Goal: Information Seeking & Learning: Compare options

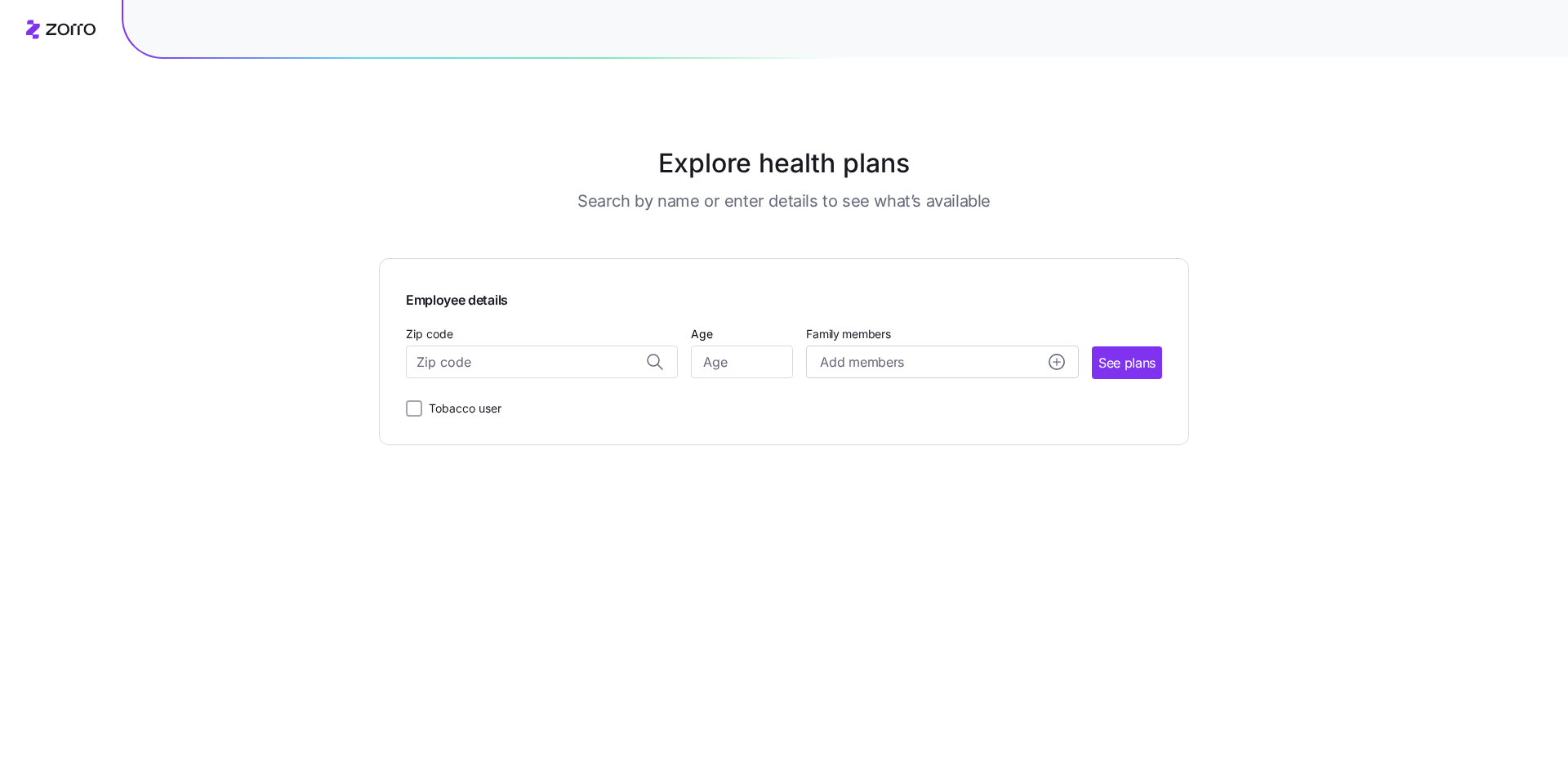
click at [465, 373] on input "Zip code" at bounding box center [541, 362] width 272 height 32
click at [505, 367] on input "Zip code" at bounding box center [541, 362] width 272 height 32
type input "56537"
click at [505, 367] on input "Zip code" at bounding box center [541, 362] width 272 height 32
click at [504, 405] on span "56537, [GEOGRAPHIC_DATA], [GEOGRAPHIC_DATA]" at bounding box center [539, 405] width 229 height 20
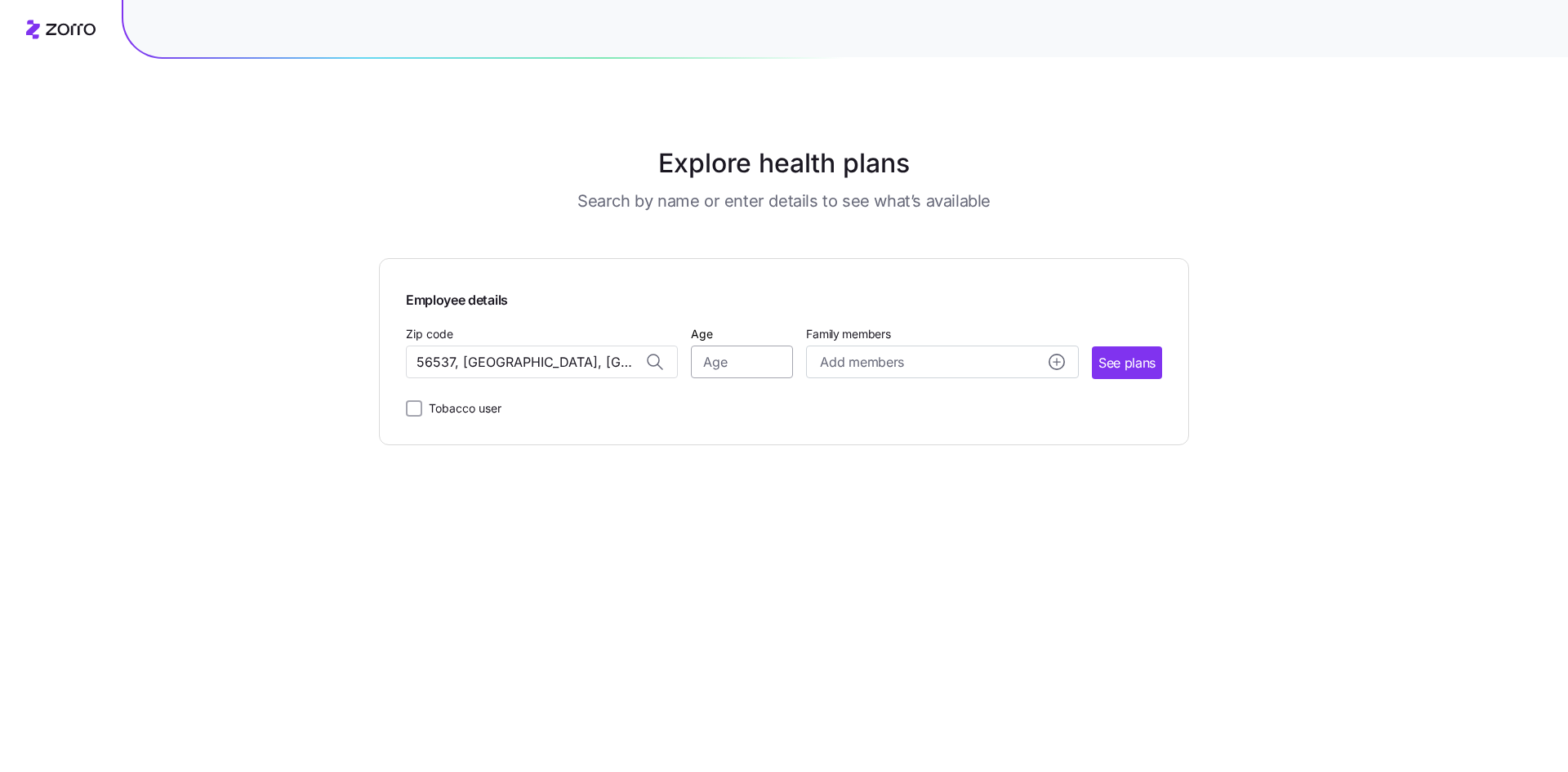
type input "56537, [GEOGRAPHIC_DATA], [GEOGRAPHIC_DATA]"
click at [736, 373] on input "Age" at bounding box center [742, 362] width 102 height 32
type input "49"
click at [1144, 363] on span "See plans" at bounding box center [1126, 363] width 57 height 20
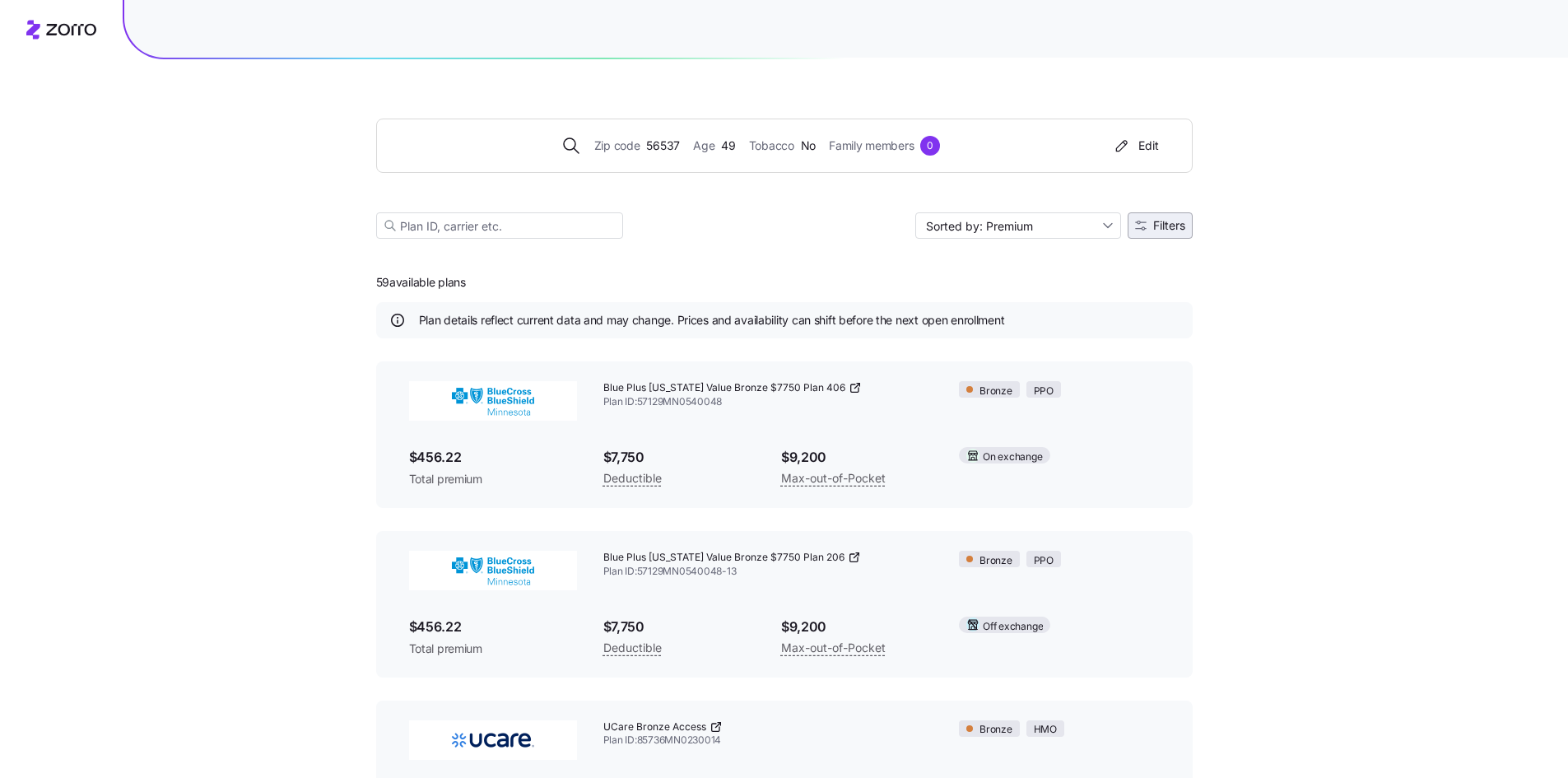
click at [1156, 226] on span "Filters" at bounding box center [1168, 225] width 32 height 11
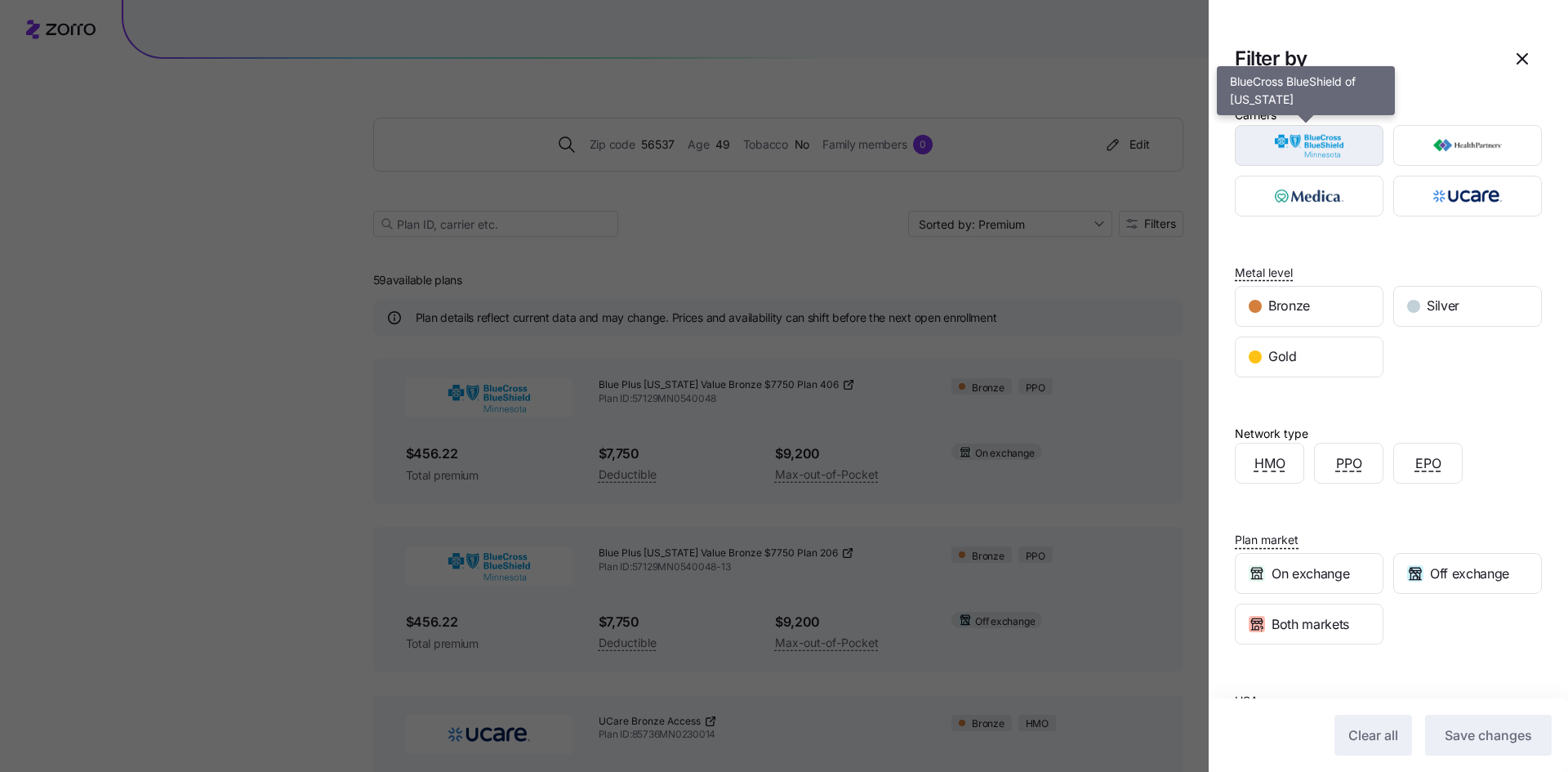
click at [1305, 148] on img "button" at bounding box center [1309, 145] width 120 height 32
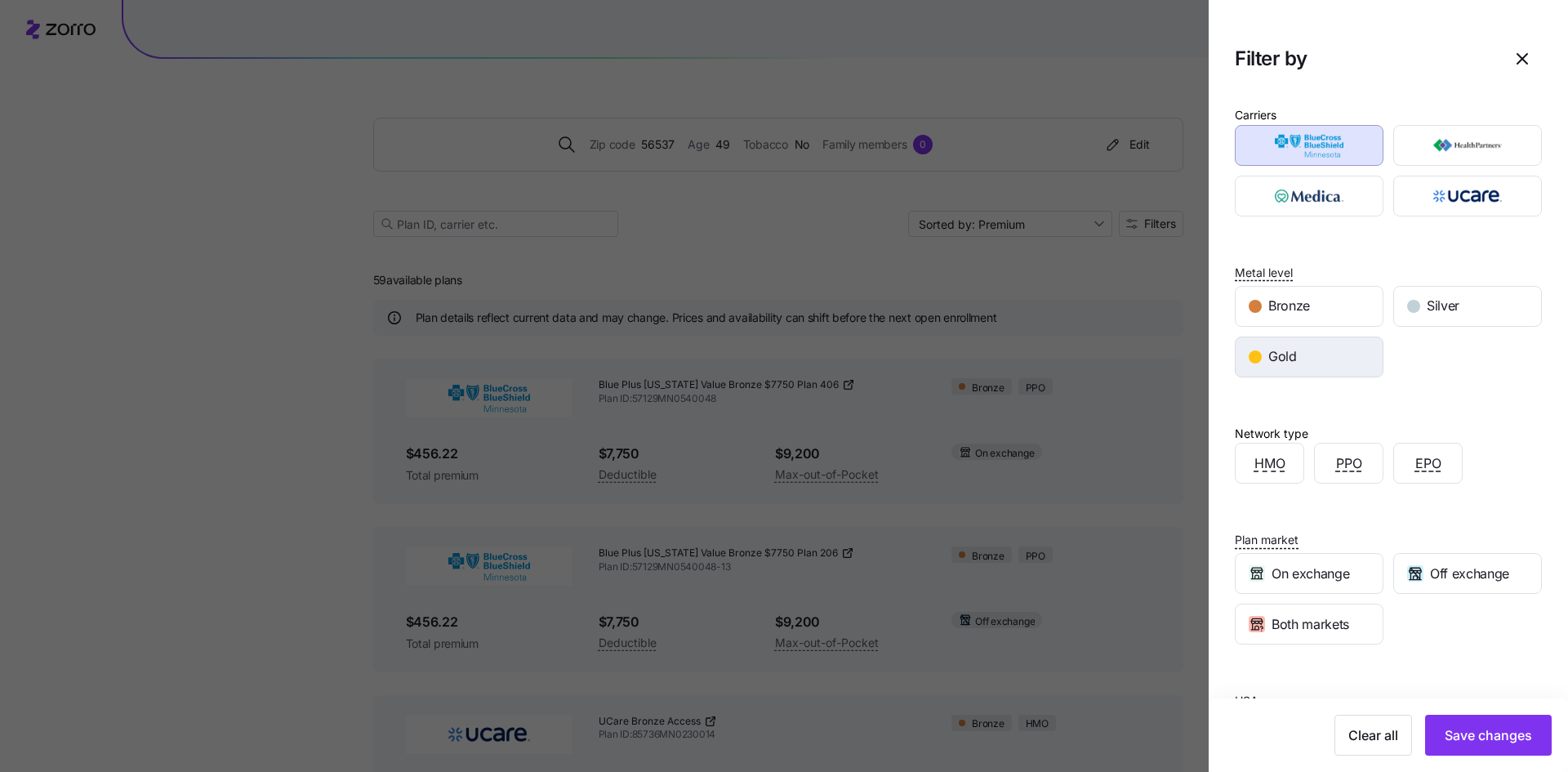
click at [1286, 358] on span "Gold" at bounding box center [1282, 357] width 29 height 20
click at [1473, 740] on span "Save changes" at bounding box center [1488, 735] width 87 height 20
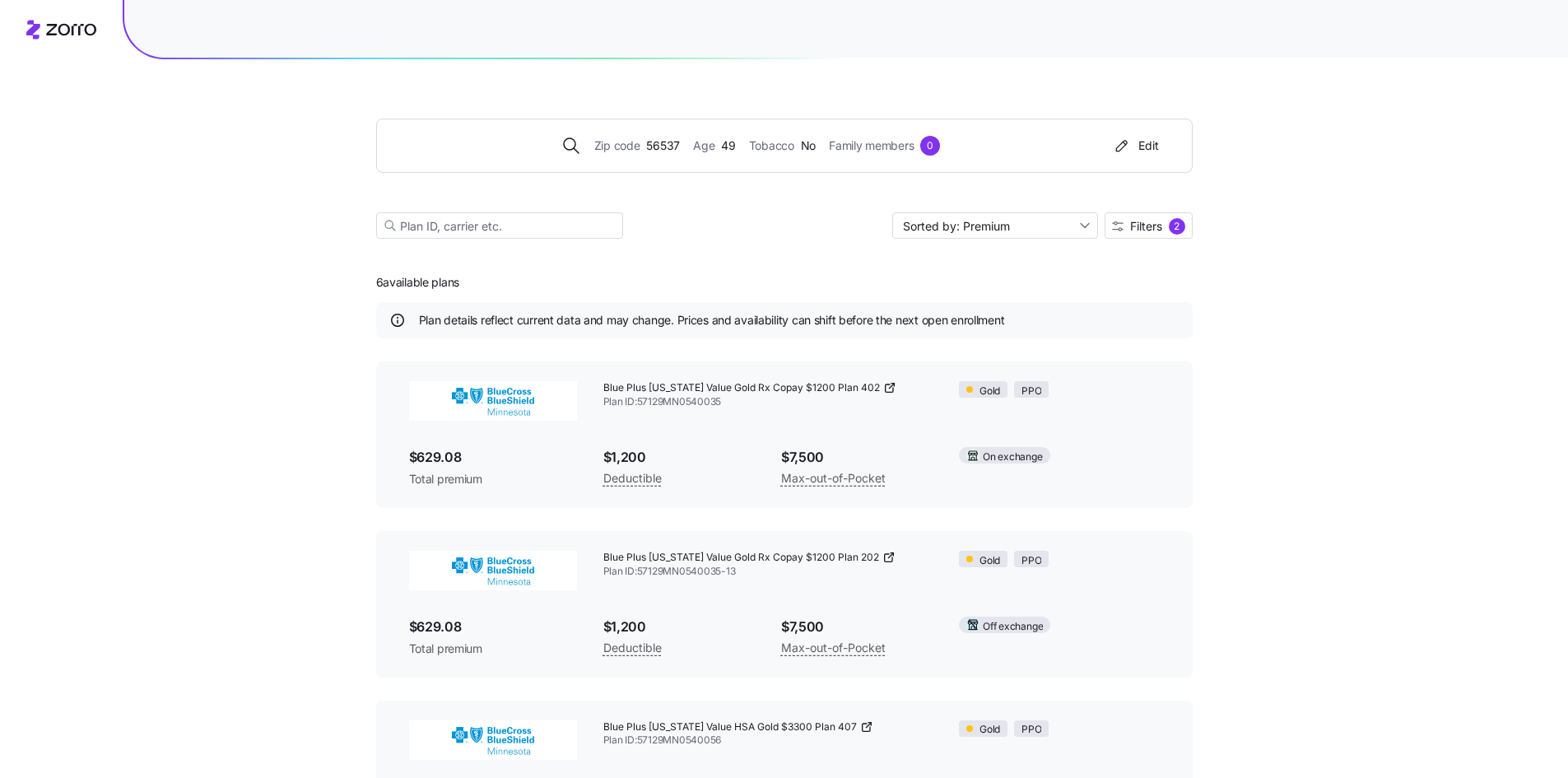
click at [292, 329] on div "Zip code 56537 Age [DEMOGRAPHIC_DATA] Tobacco No Family members 0 Edit Sorted b…" at bounding box center [784, 592] width 1568 height 1185
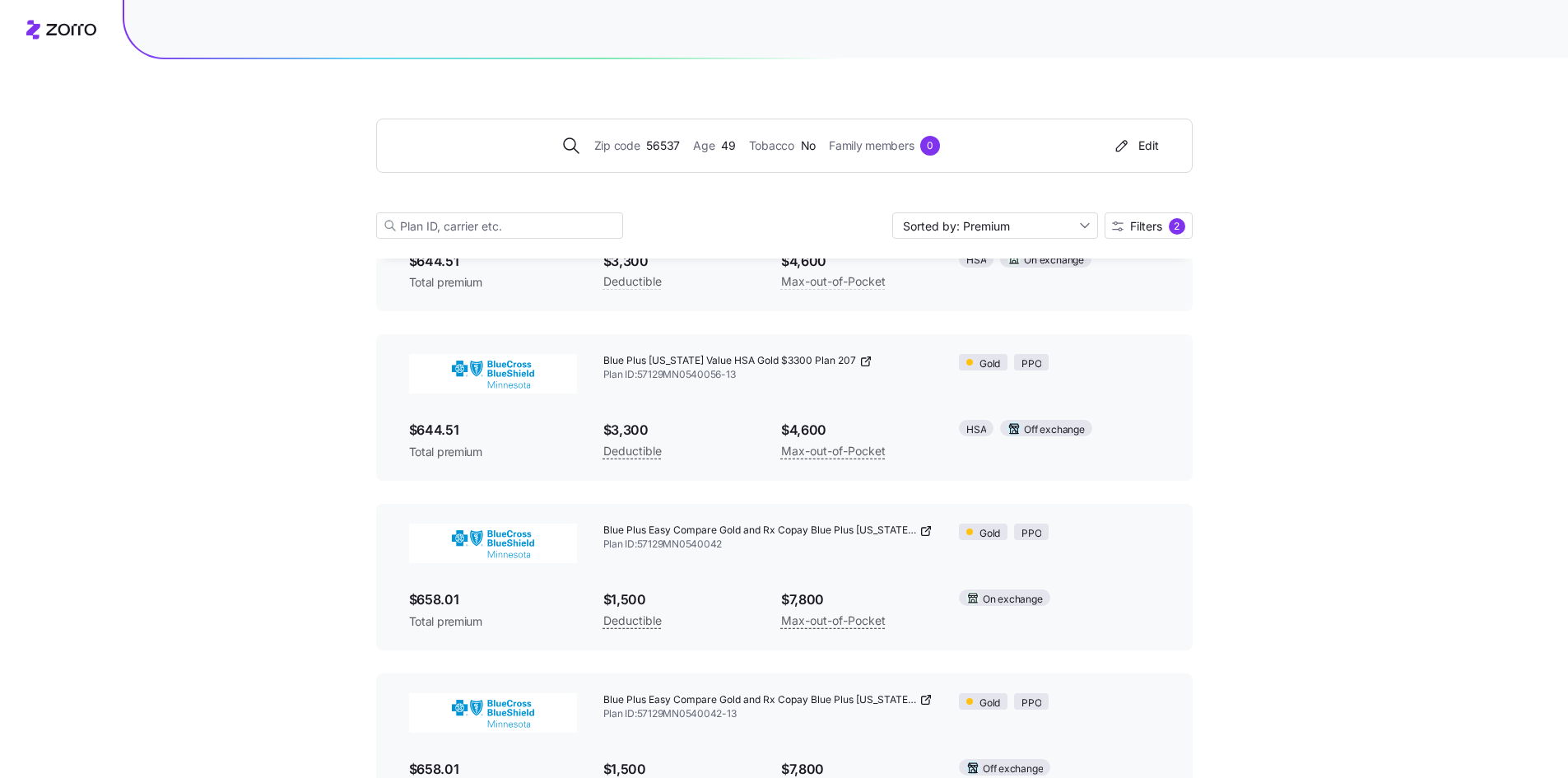
scroll to position [600, 0]
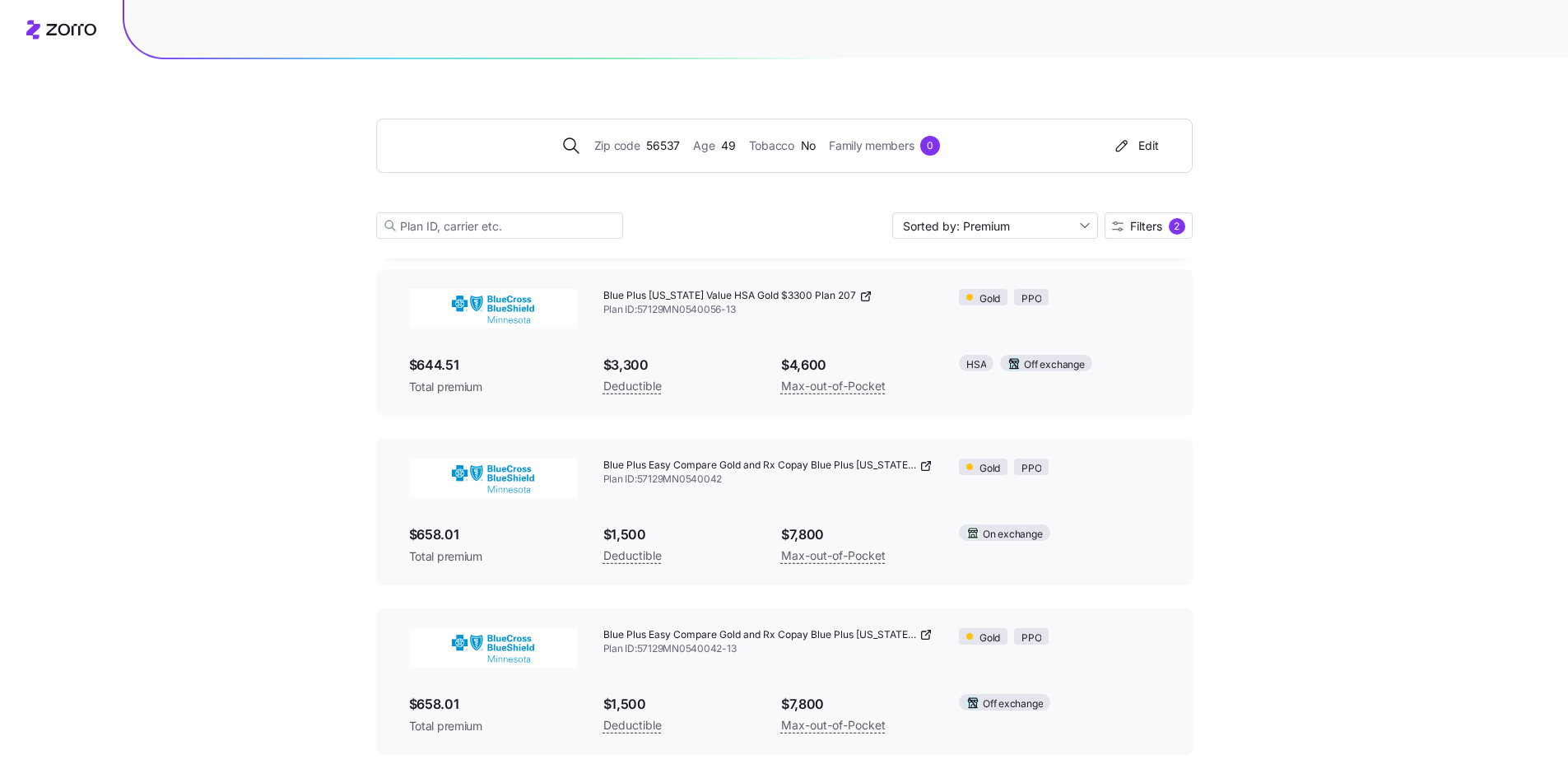
click at [284, 325] on div "Zip code 56537 Age [DEMOGRAPHIC_DATA] Tobacco No Family members 0 Edit Sorted b…" at bounding box center [784, 77] width 1568 height 1355
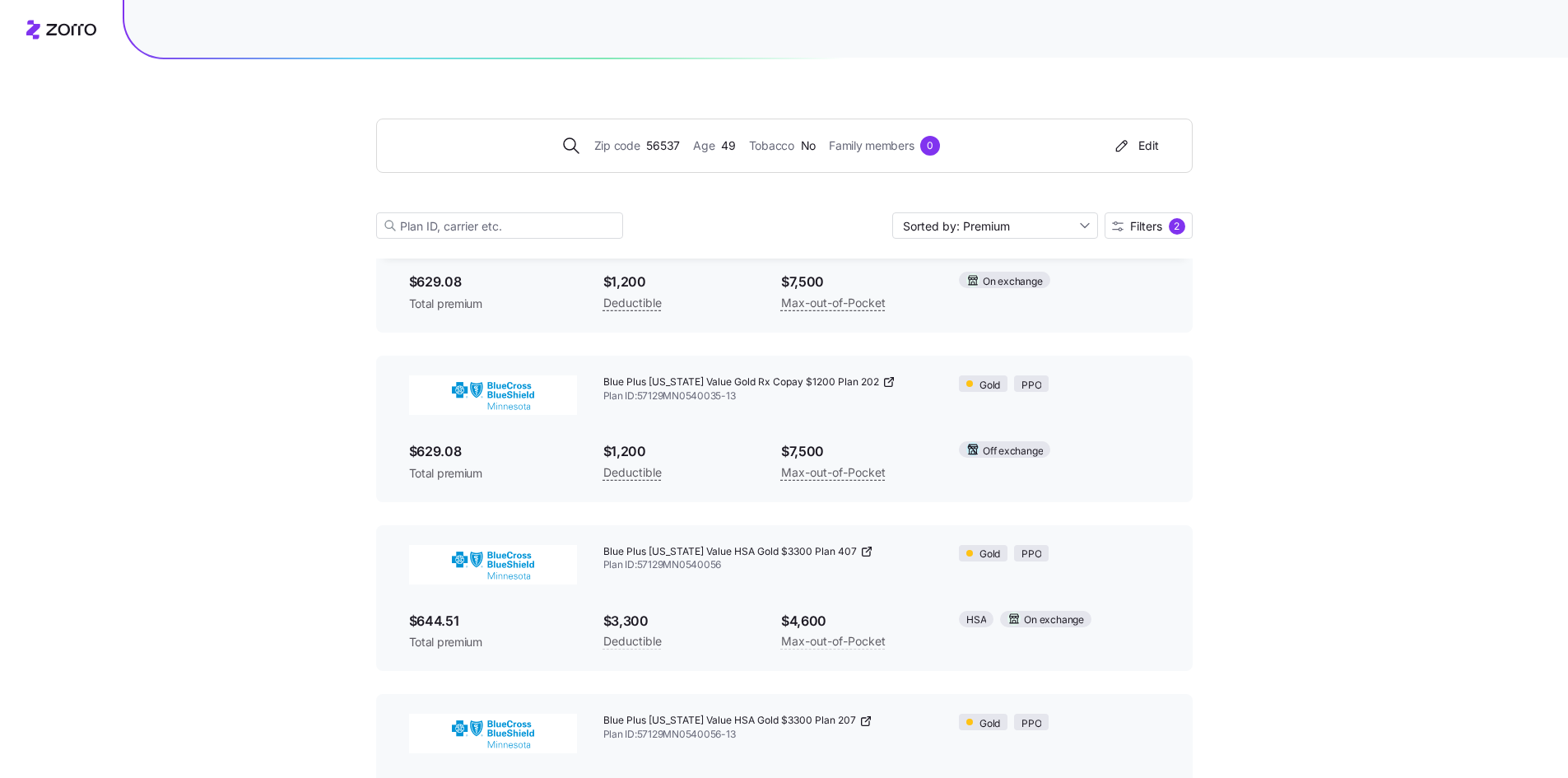
scroll to position [24, 0]
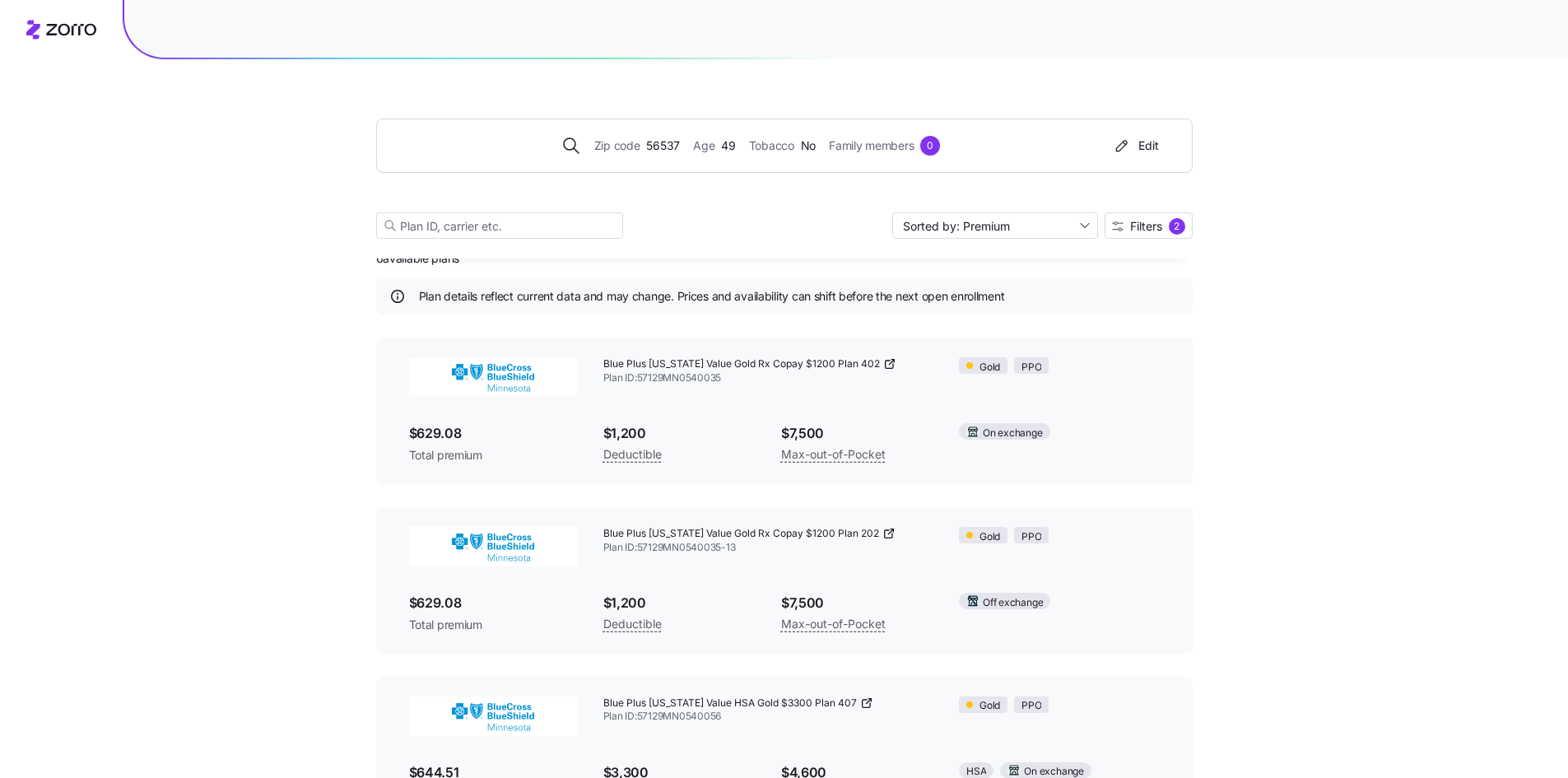
click at [715, 612] on span "$1,200" at bounding box center [679, 603] width 151 height 21
click at [735, 418] on div "$1,200 Deductible" at bounding box center [679, 444] width 178 height 68
click at [534, 366] on img at bounding box center [492, 377] width 168 height 40
click at [462, 438] on span "$629.08" at bounding box center [492, 433] width 168 height 21
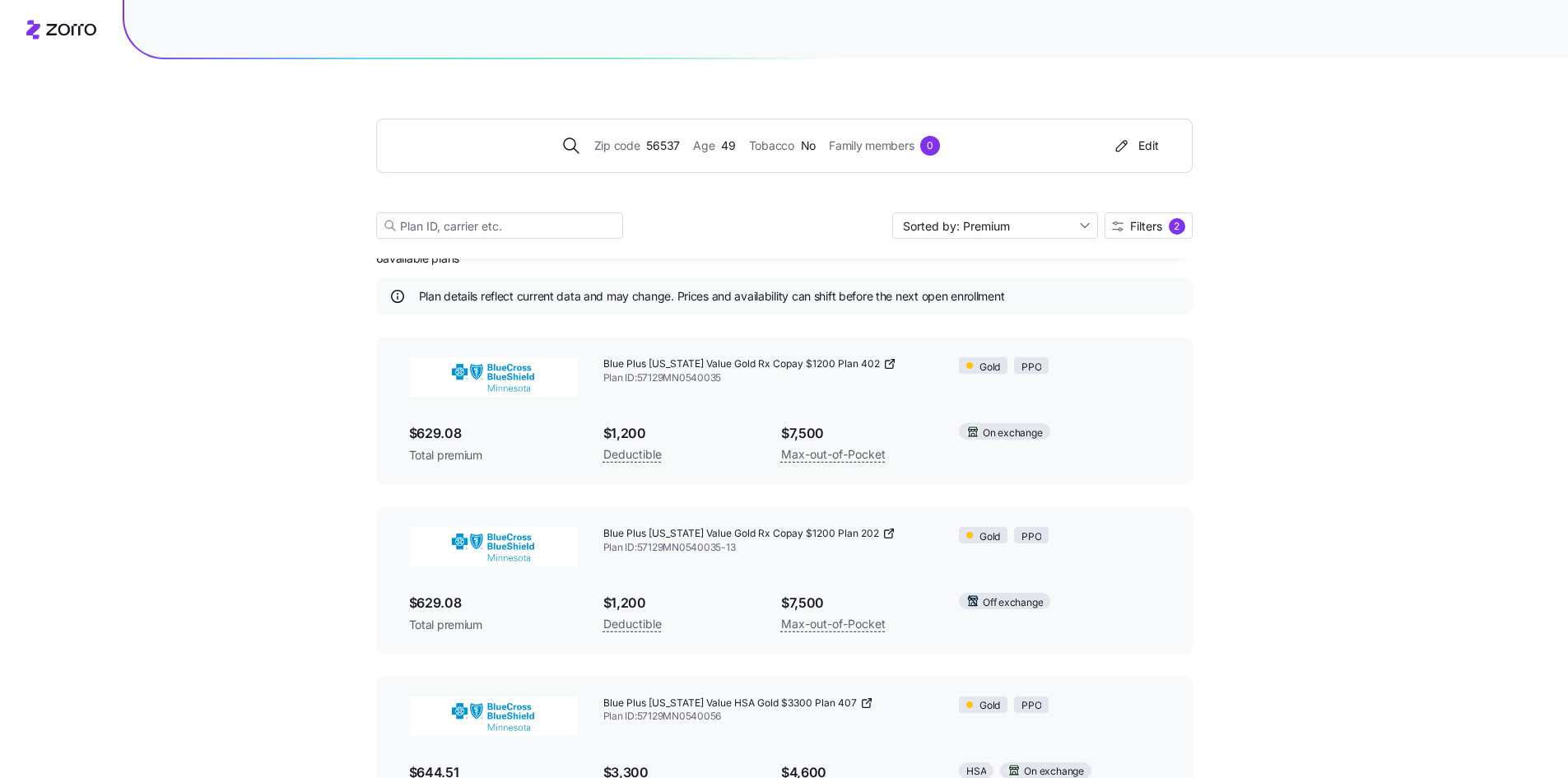
click at [1007, 405] on div "Blue Plus [US_STATE] Value Gold Rx Copay $1200 Plan 402 Plan ID: 57129MN0540035…" at bounding box center [784, 410] width 777 height 133
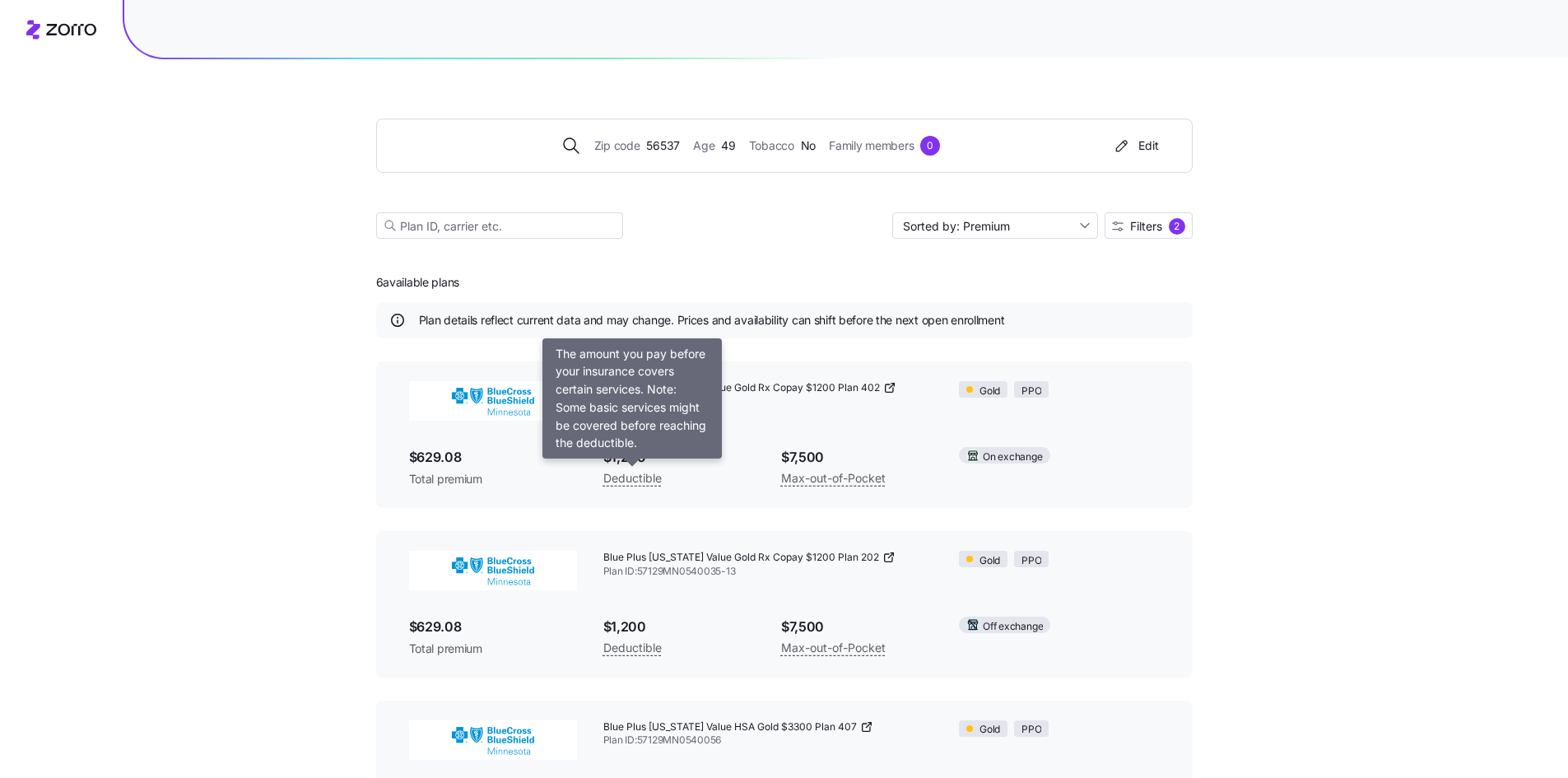
click at [628, 477] on span "Deductible" at bounding box center [632, 478] width 58 height 20
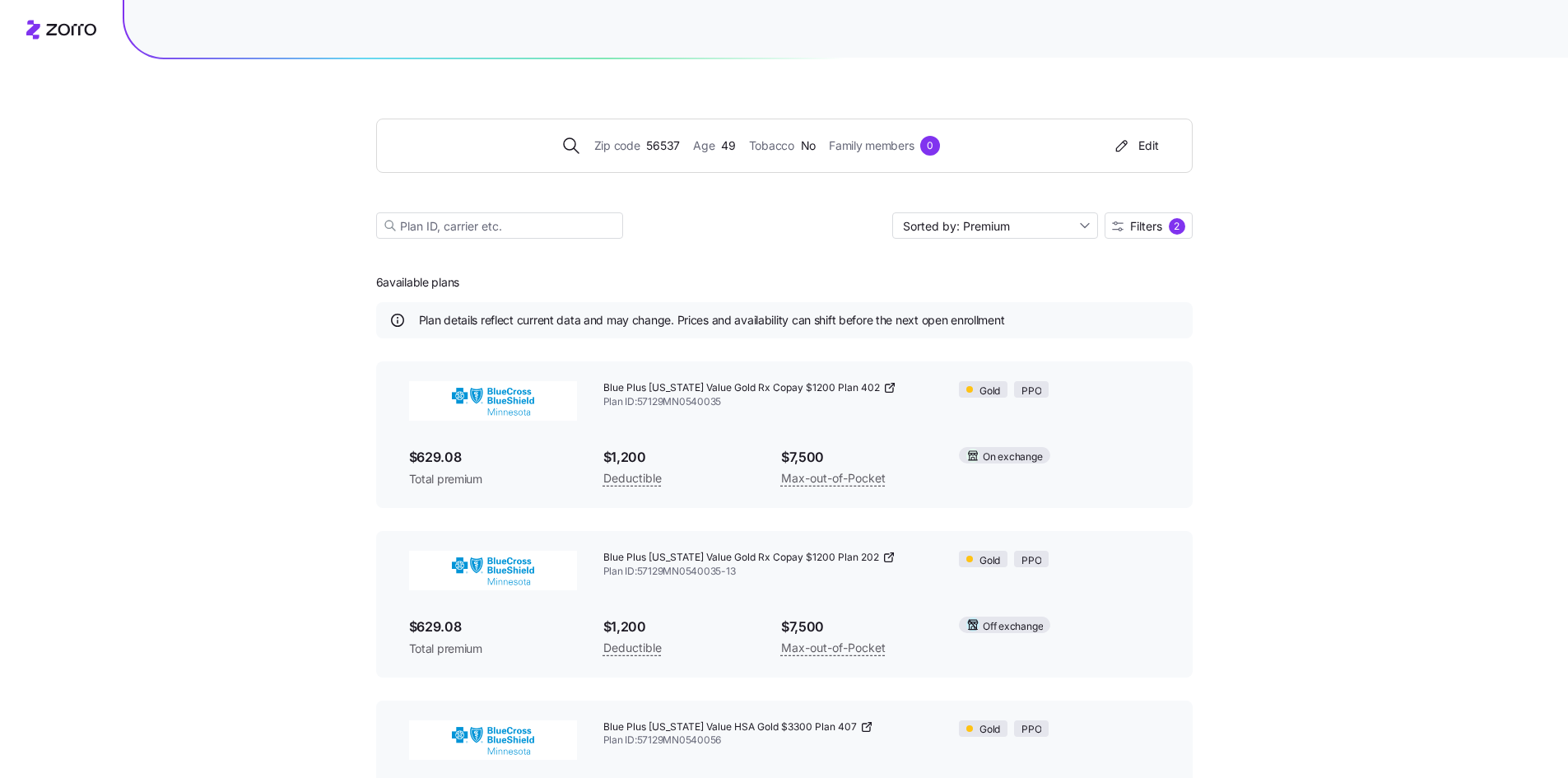
click at [714, 438] on div "$1,200 Deductible" at bounding box center [679, 468] width 178 height 68
click at [807, 405] on span "Plan ID: 57129MN0540035" at bounding box center [768, 402] width 330 height 14
click at [883, 386] on icon at bounding box center [889, 387] width 13 height 13
click at [1160, 143] on button "Edit" at bounding box center [1135, 145] width 60 height 27
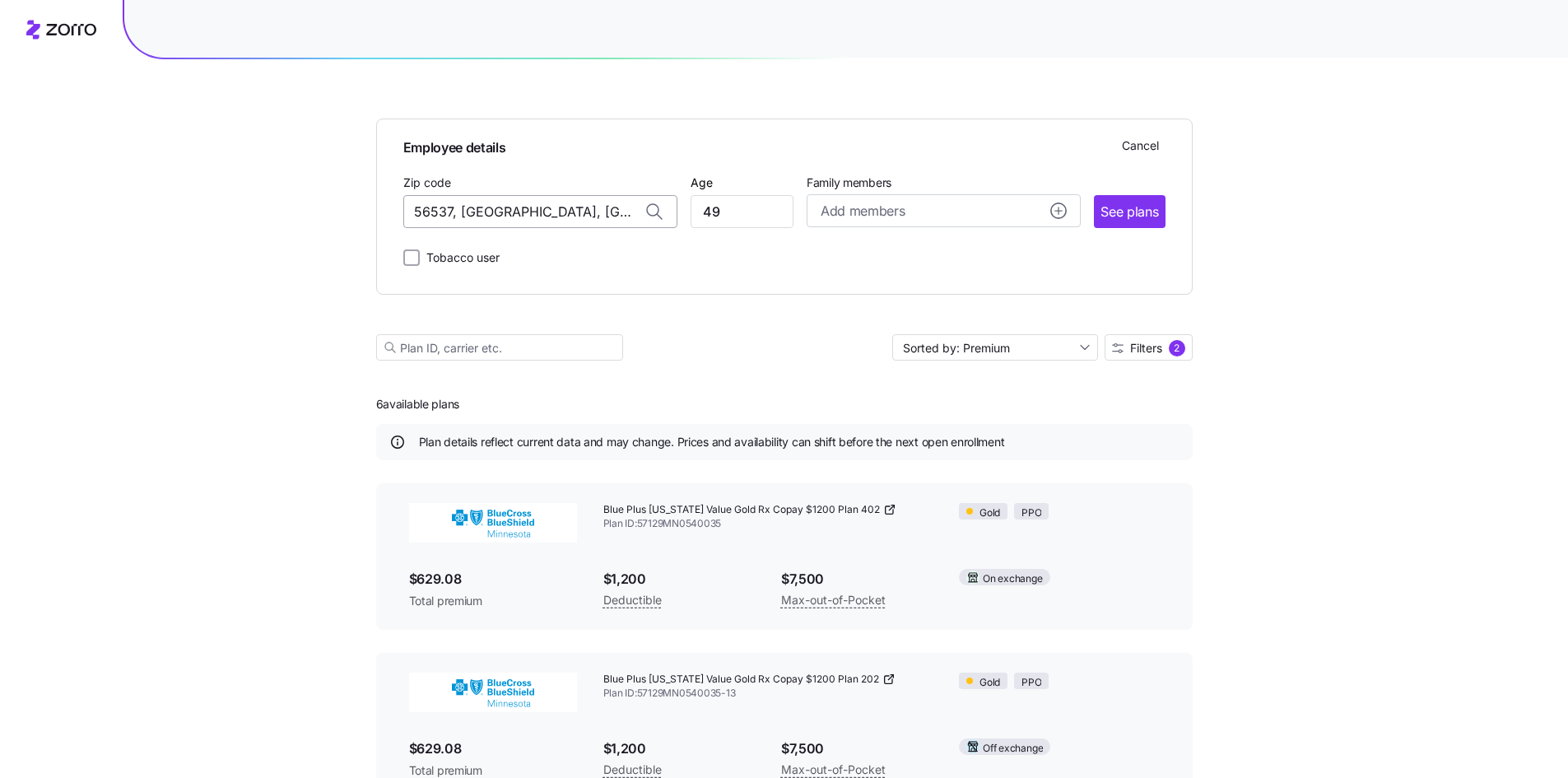
click at [473, 205] on input "56537, [GEOGRAPHIC_DATA], [GEOGRAPHIC_DATA]" at bounding box center [540, 211] width 274 height 33
click at [474, 205] on input "56537, [GEOGRAPHIC_DATA], [GEOGRAPHIC_DATA]" at bounding box center [540, 211] width 274 height 33
click at [515, 254] on span "58075, [GEOGRAPHIC_DATA], [GEOGRAPHIC_DATA]" at bounding box center [536, 254] width 230 height 21
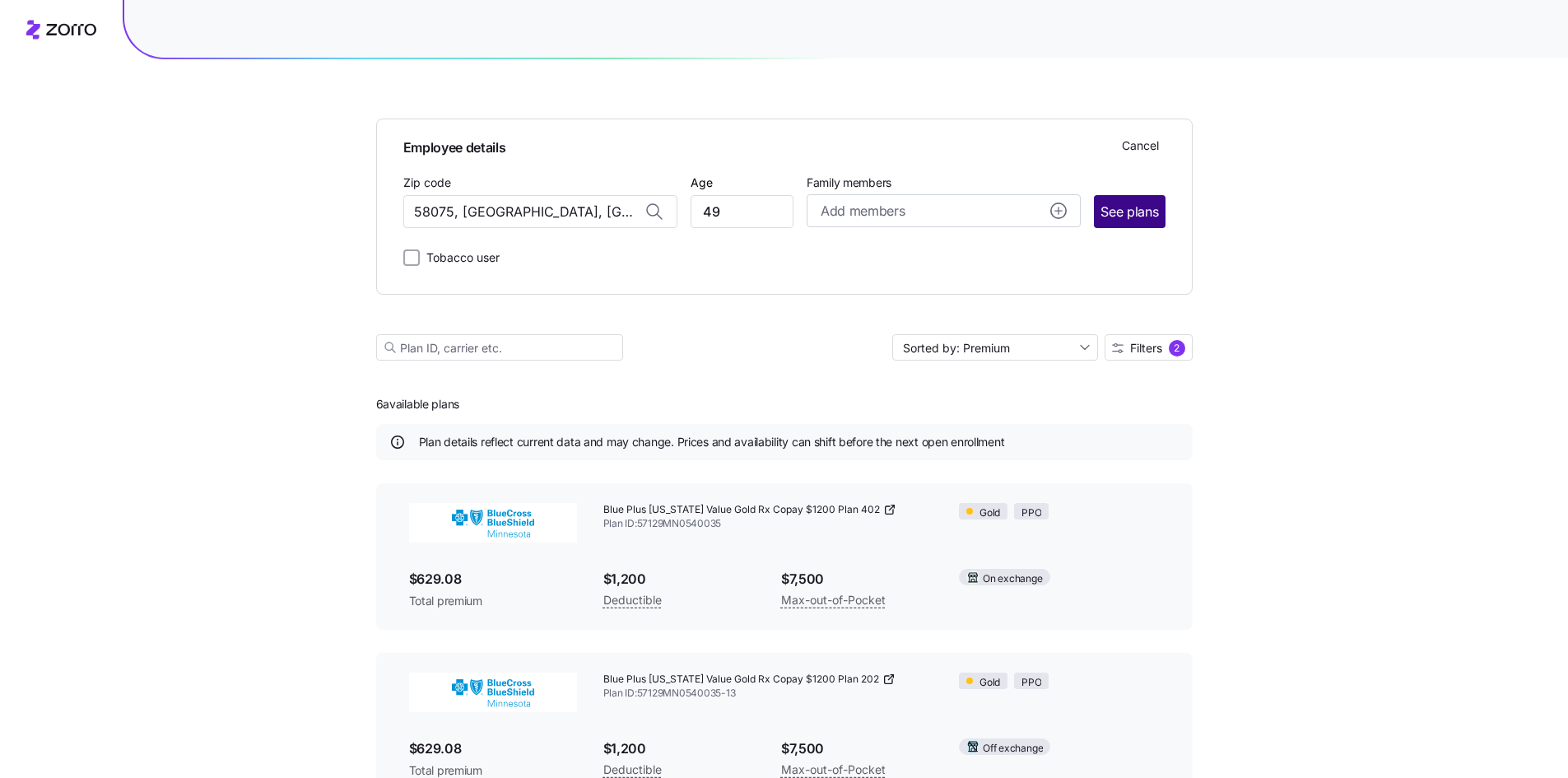
type input "58075, [GEOGRAPHIC_DATA], [GEOGRAPHIC_DATA]"
click at [1116, 215] on span "See plans" at bounding box center [1129, 212] width 58 height 21
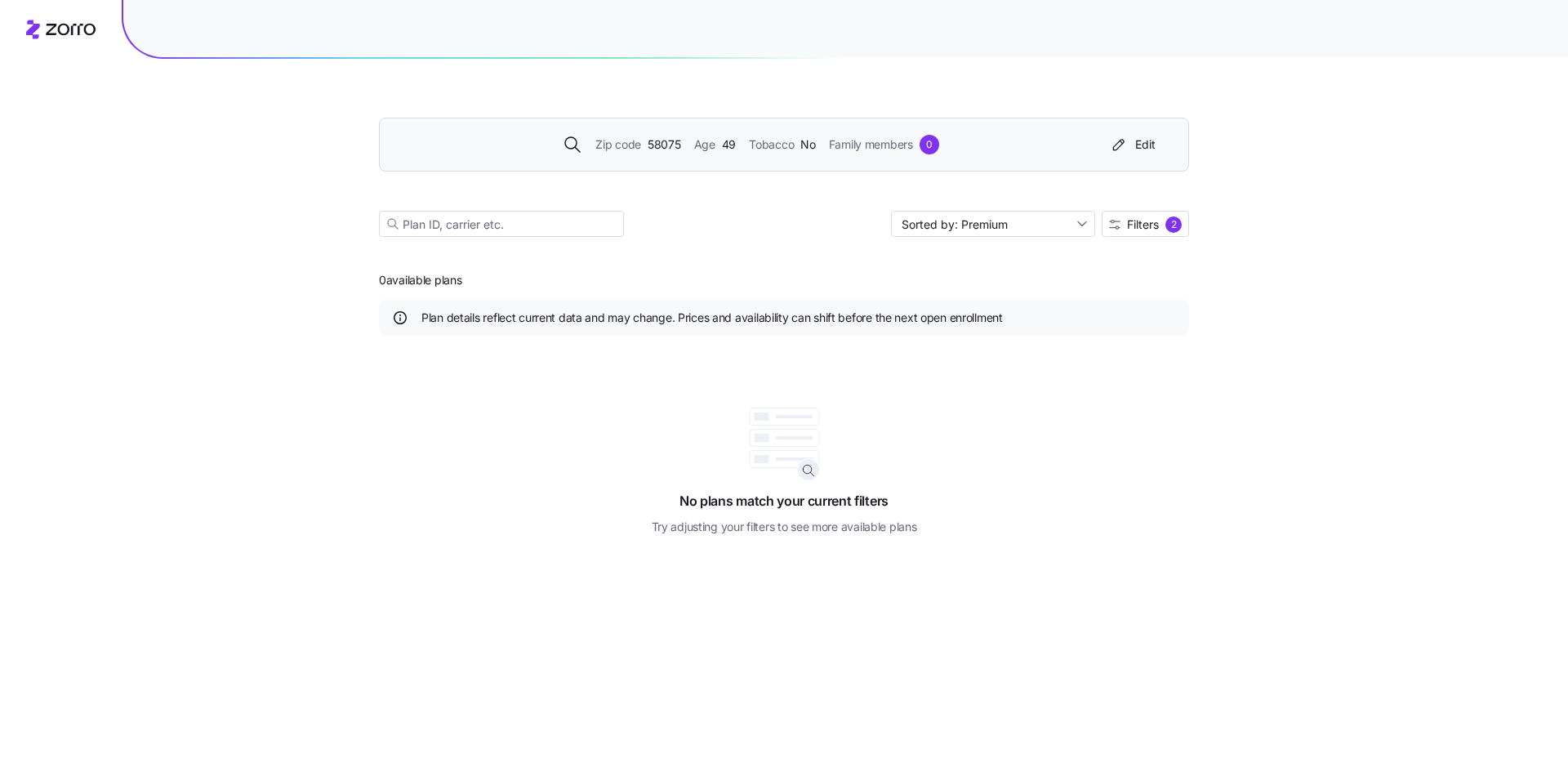
click at [1322, 308] on div "Zip code 58075 Age [DEMOGRAPHIC_DATA] Tobacco No Family members 0 Edit Sorted b…" at bounding box center [784, 386] width 1568 height 772
click at [1168, 225] on div "2" at bounding box center [1173, 224] width 16 height 16
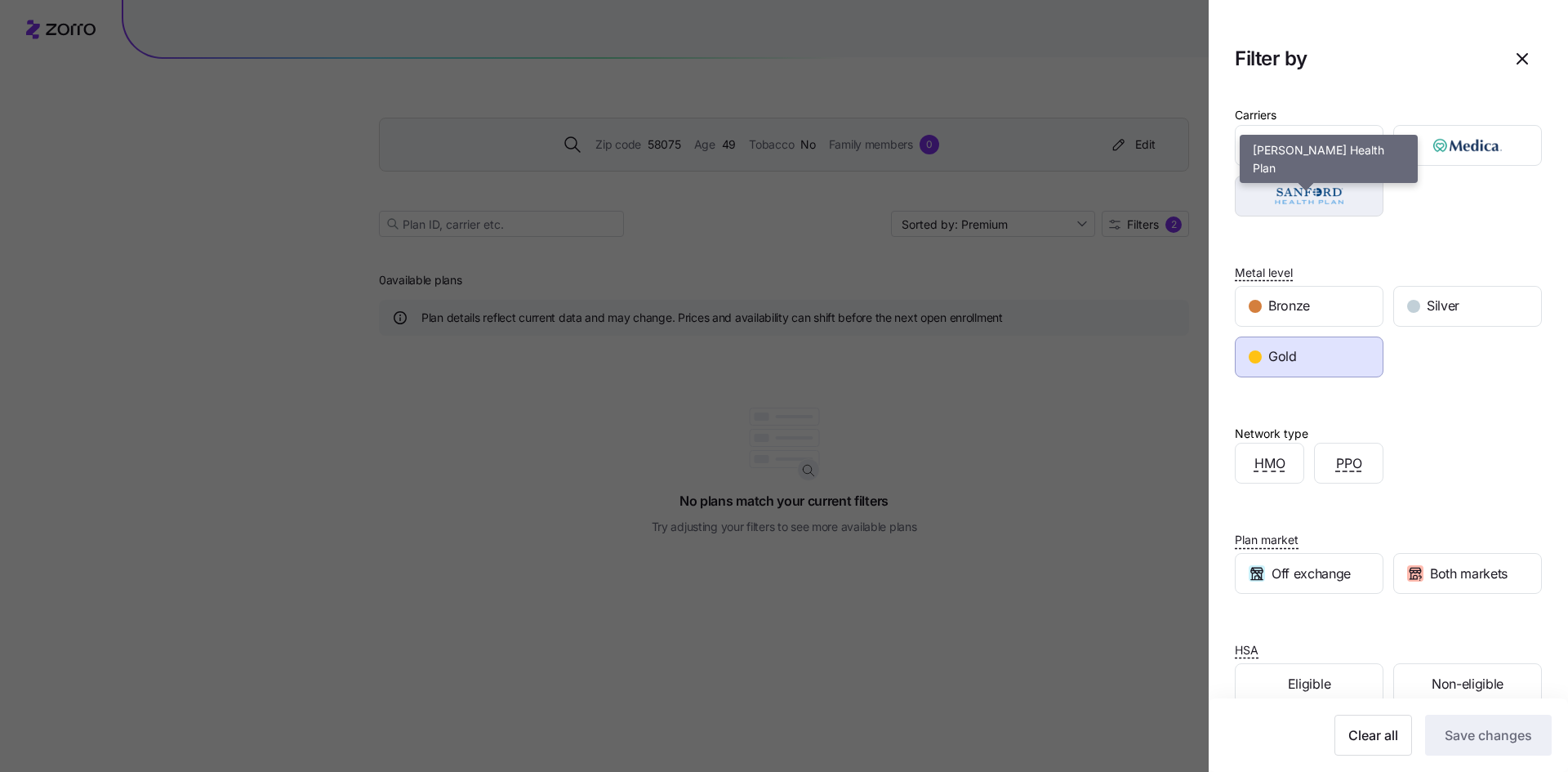
click at [1330, 207] on img "button" at bounding box center [1309, 196] width 120 height 32
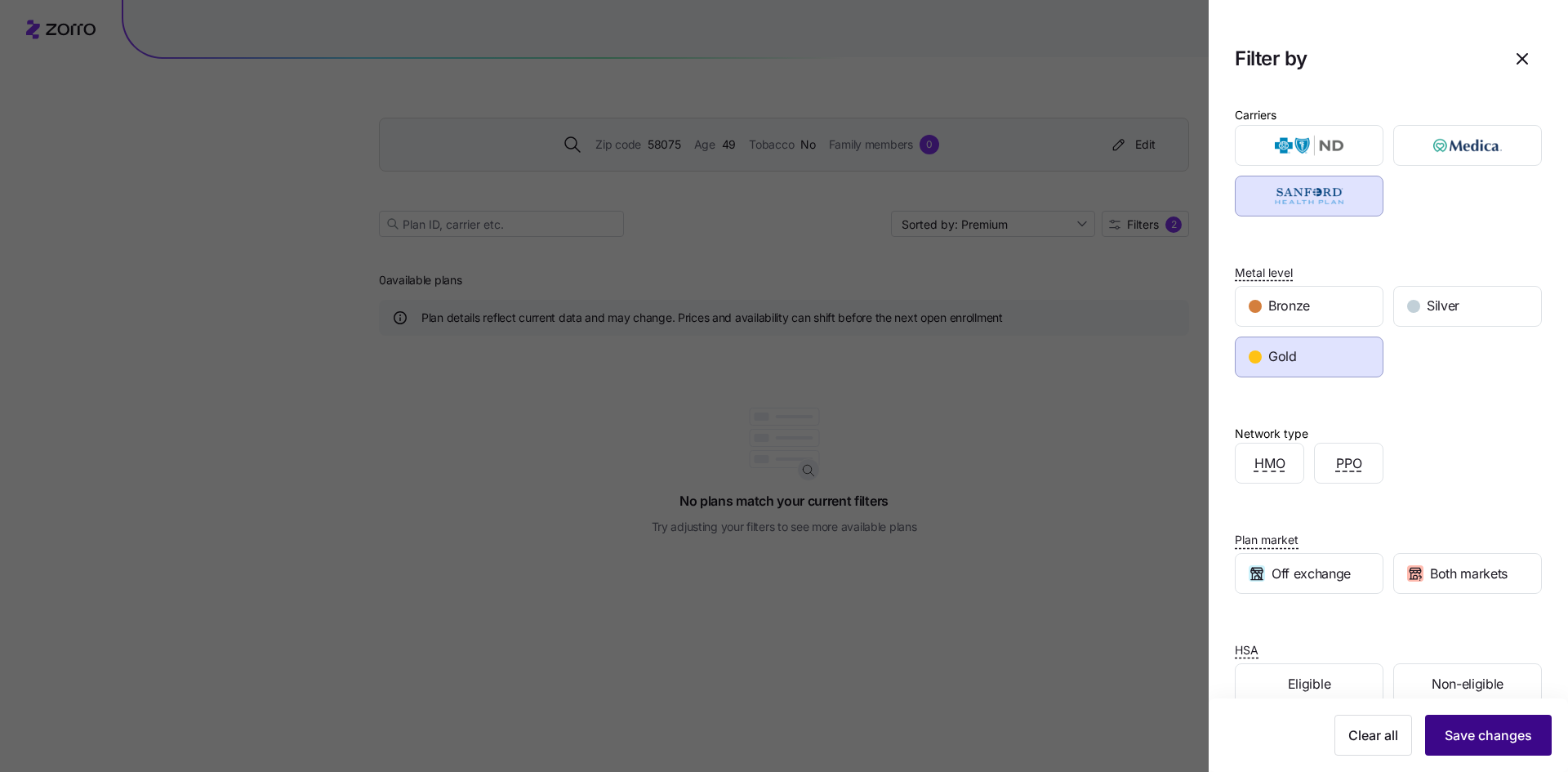
click at [1460, 730] on span "Save changes" at bounding box center [1488, 735] width 87 height 20
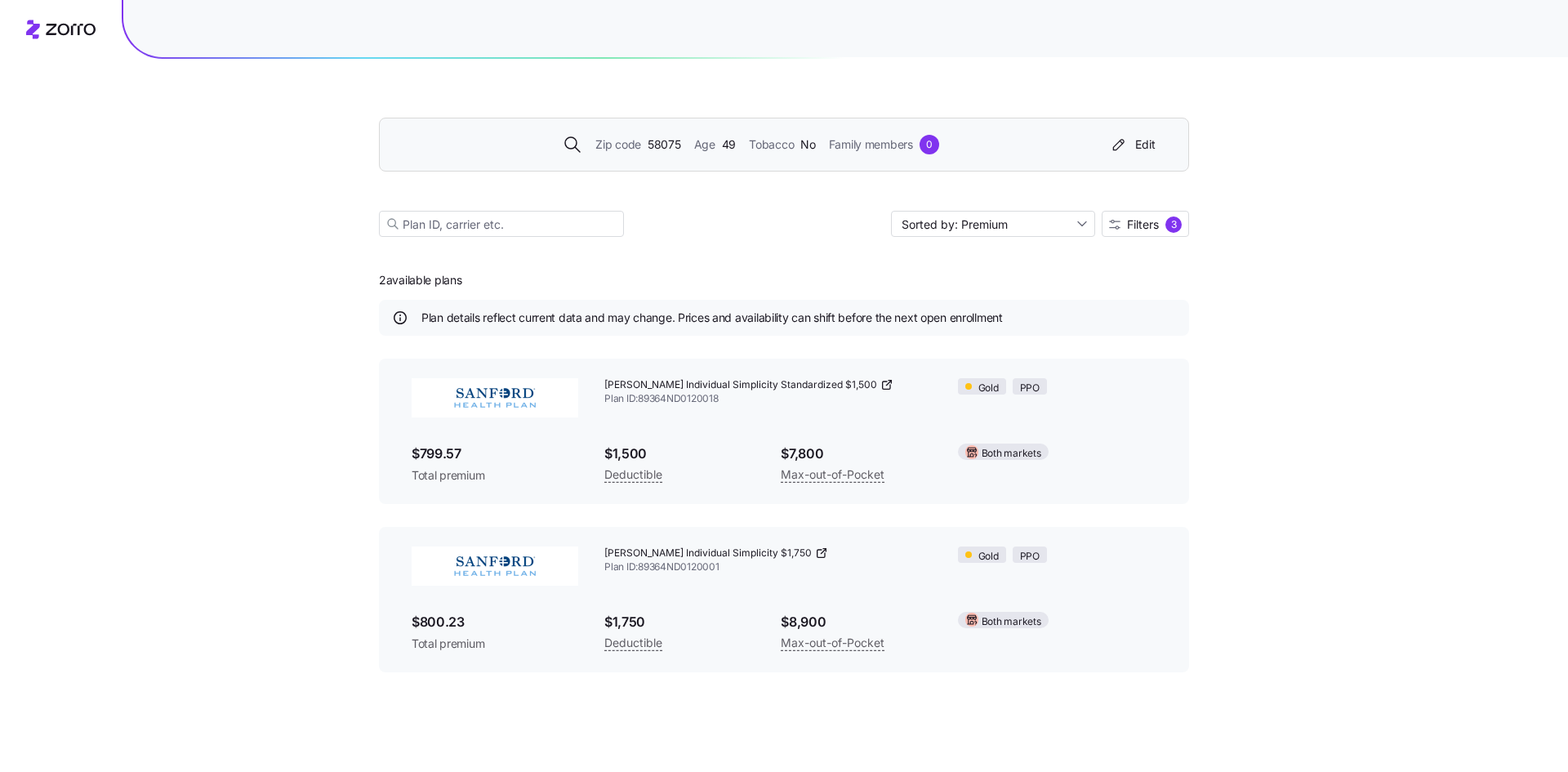
click at [880, 379] on icon at bounding box center [886, 384] width 13 height 13
click at [1157, 224] on span "Filters" at bounding box center [1143, 224] width 32 height 11
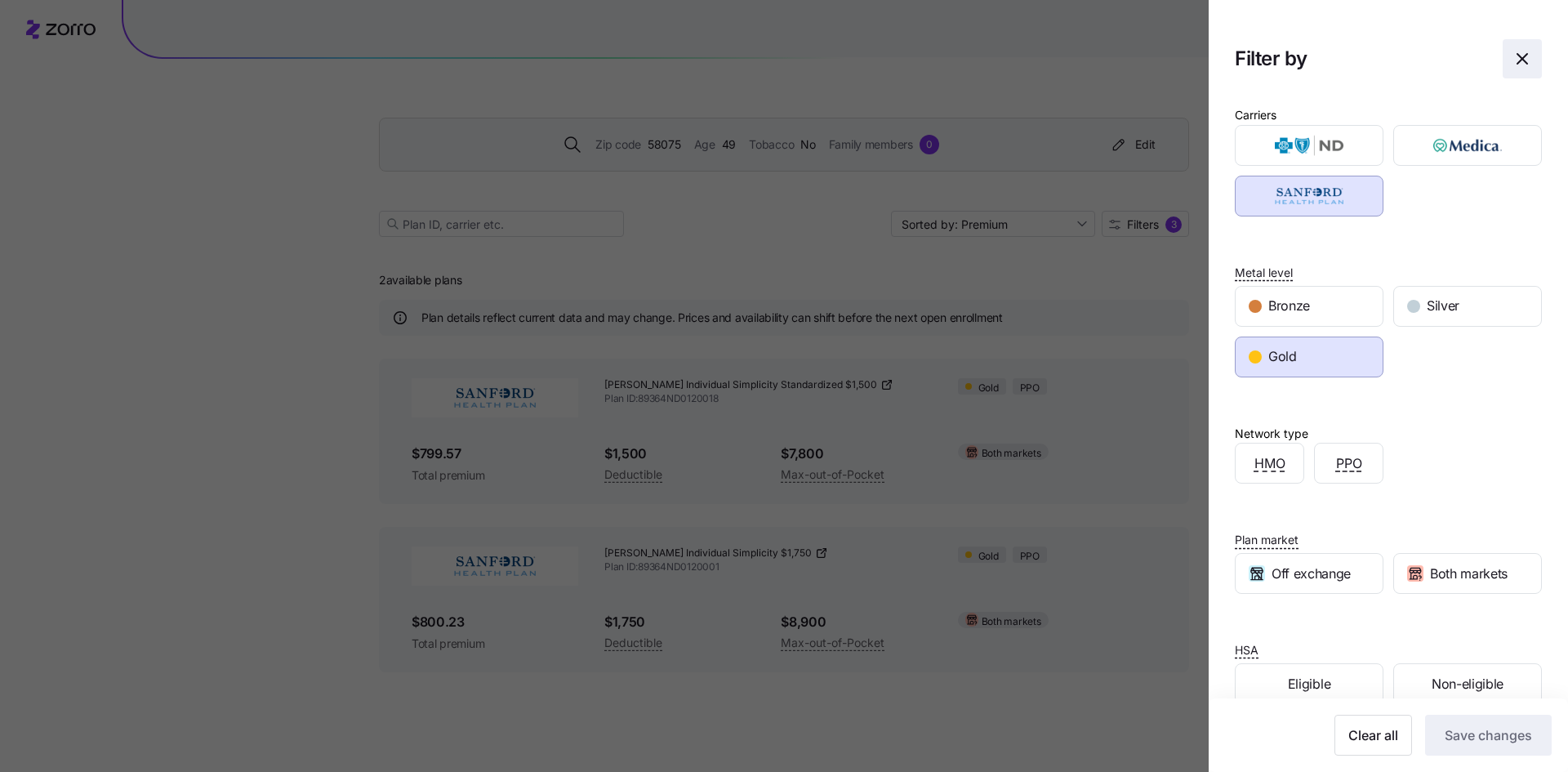
click at [1513, 51] on icon "button" at bounding box center [1522, 58] width 20 height 20
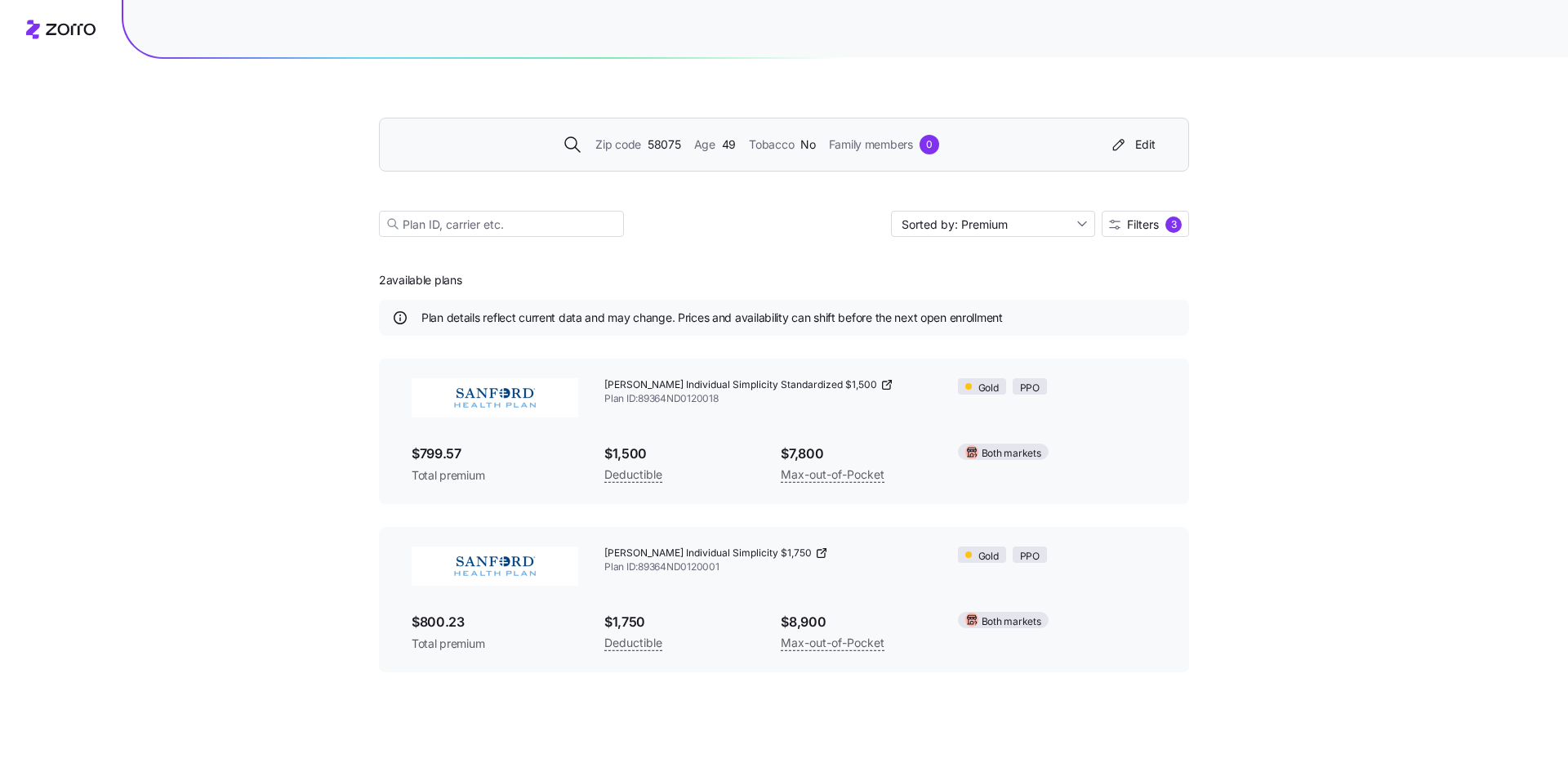
click at [1374, 537] on div "Zip code 58075 Age [DEMOGRAPHIC_DATA] Tobacco No Family members 0 Edit Sorted b…" at bounding box center [784, 386] width 1568 height 772
click at [1177, 220] on div "3" at bounding box center [1173, 224] width 16 height 16
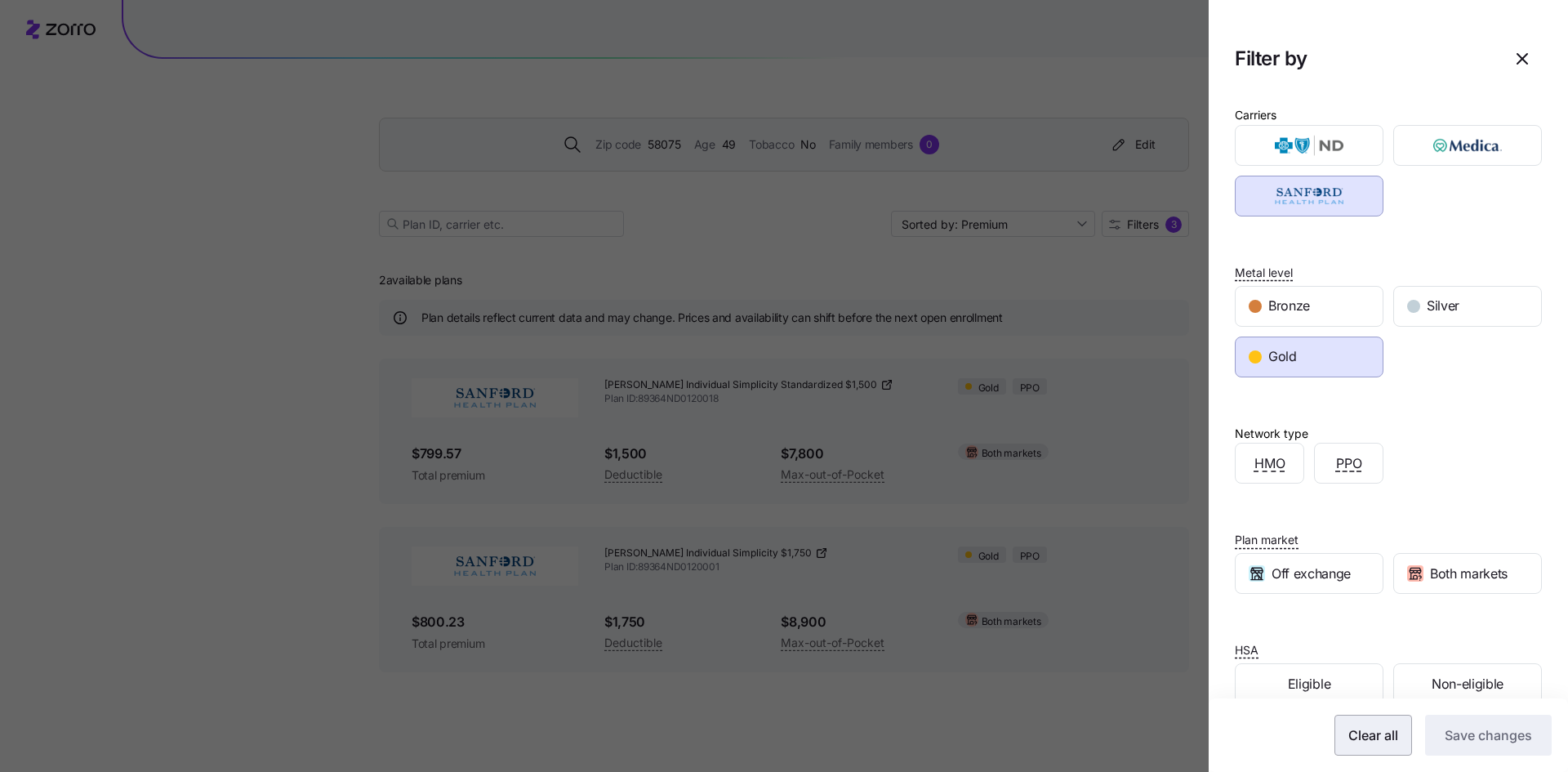
click at [1363, 743] on span "Clear all" at bounding box center [1373, 735] width 49 height 20
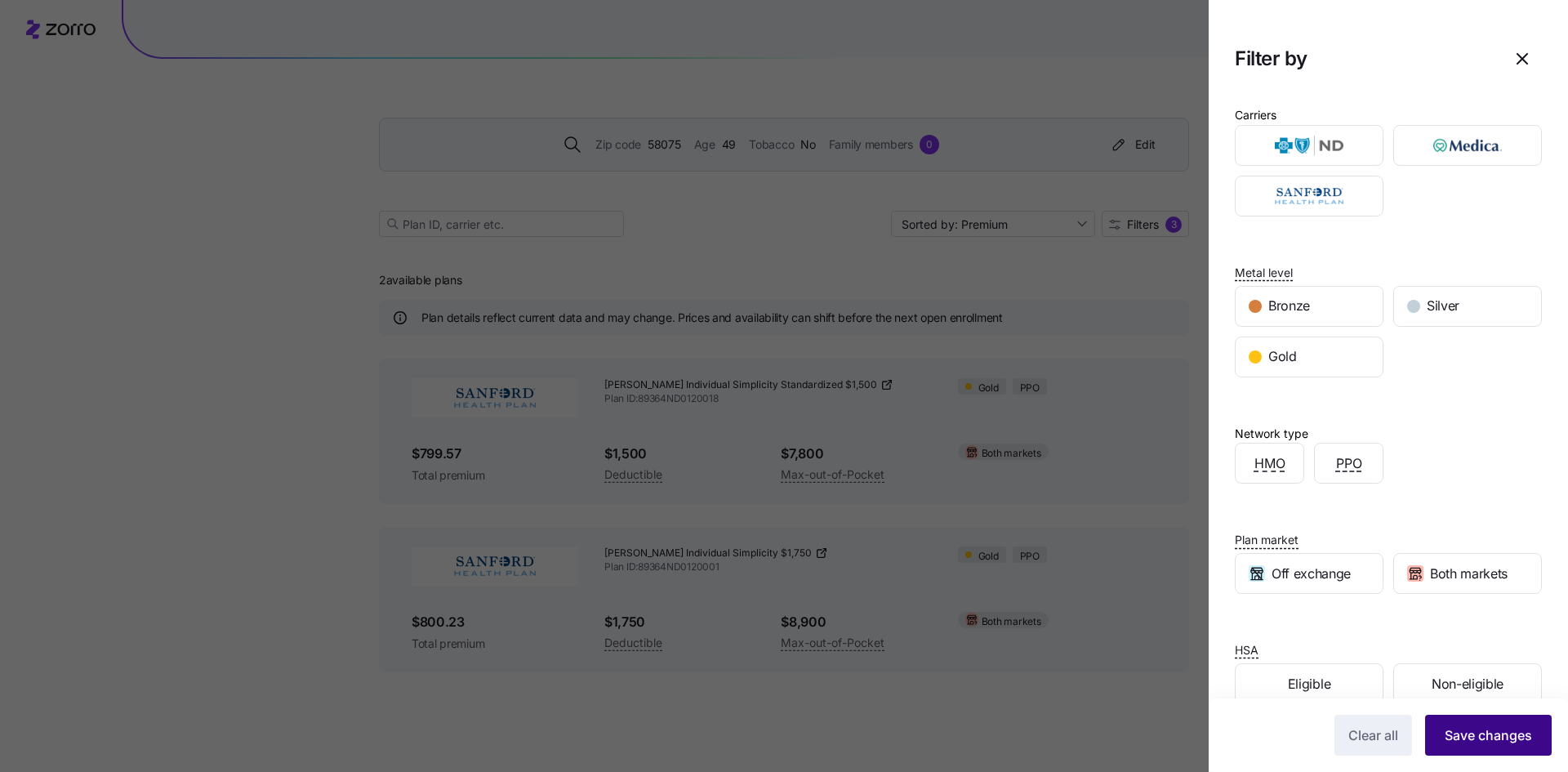
click at [1477, 732] on span "Save changes" at bounding box center [1488, 735] width 87 height 20
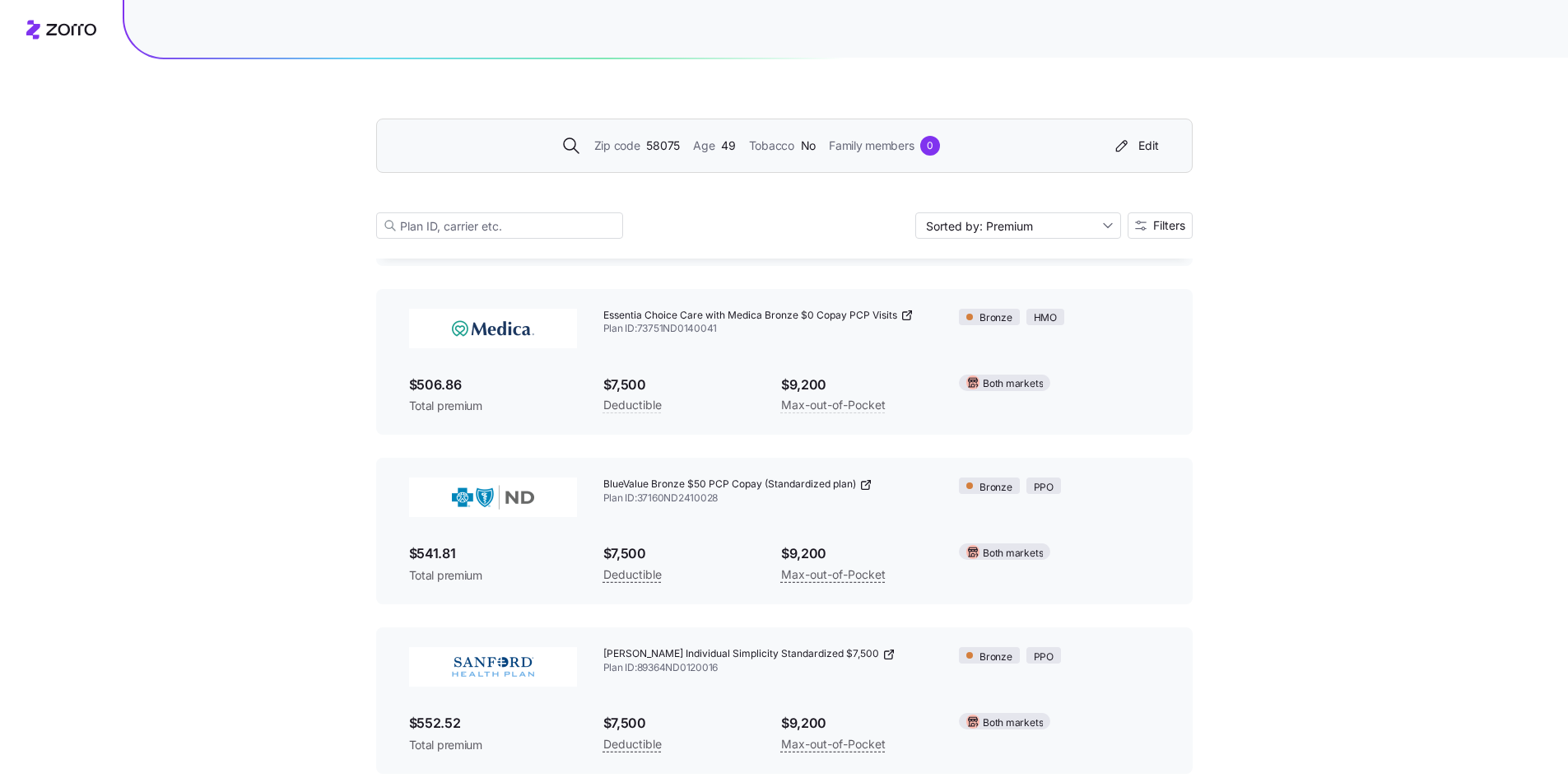
click at [1280, 428] on div "Zip code 58075 Age [DEMOGRAPHIC_DATA] Tobacco No Family members 0 Edit Sorted b…" at bounding box center [784, 604] width 1568 height 2033
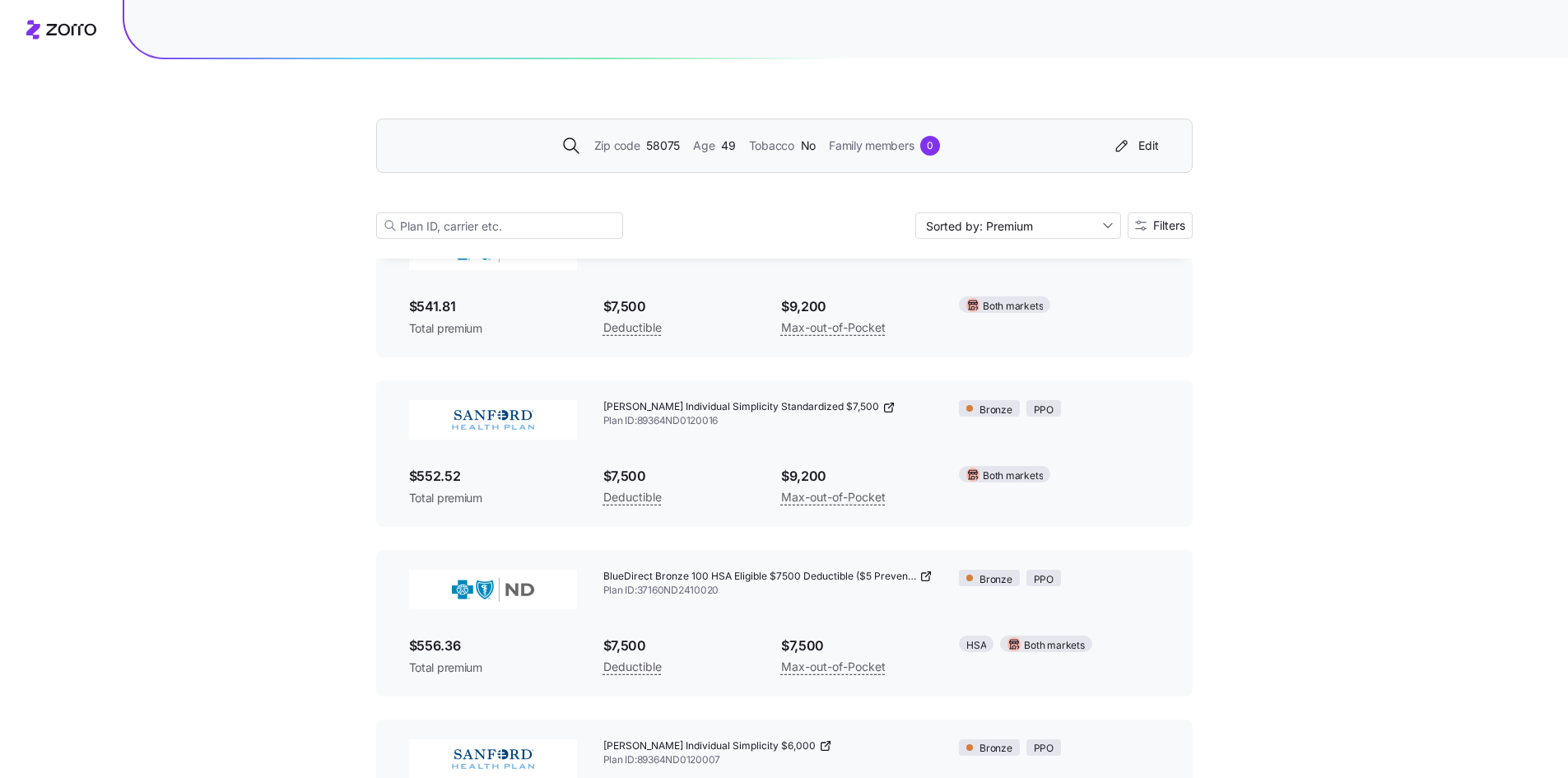
click at [1280, 429] on div "Zip code 58075 Age [DEMOGRAPHIC_DATA] Tobacco No Family members 0 Edit Sorted b…" at bounding box center [784, 358] width 1568 height 2033
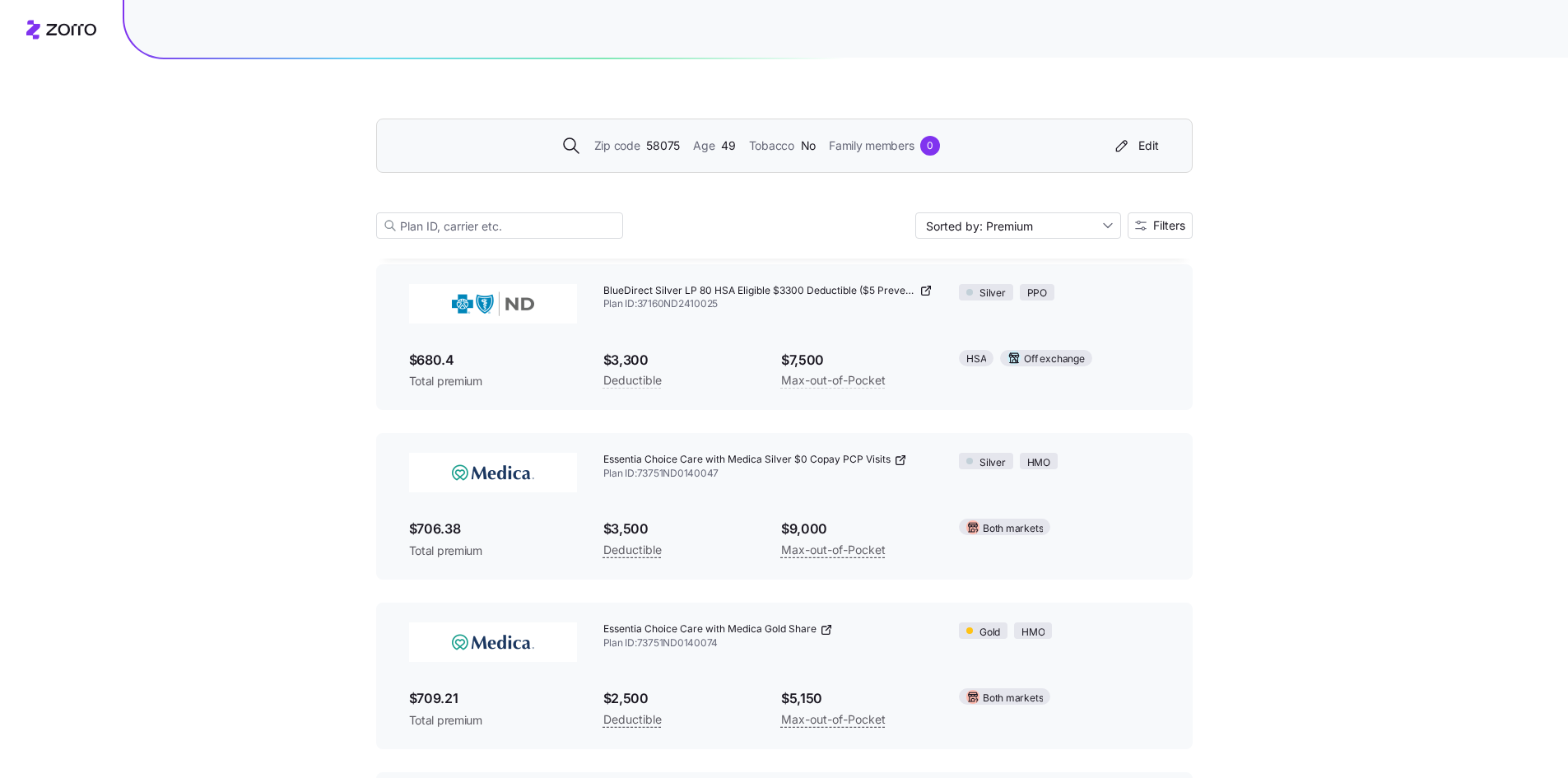
scroll to position [2141, 0]
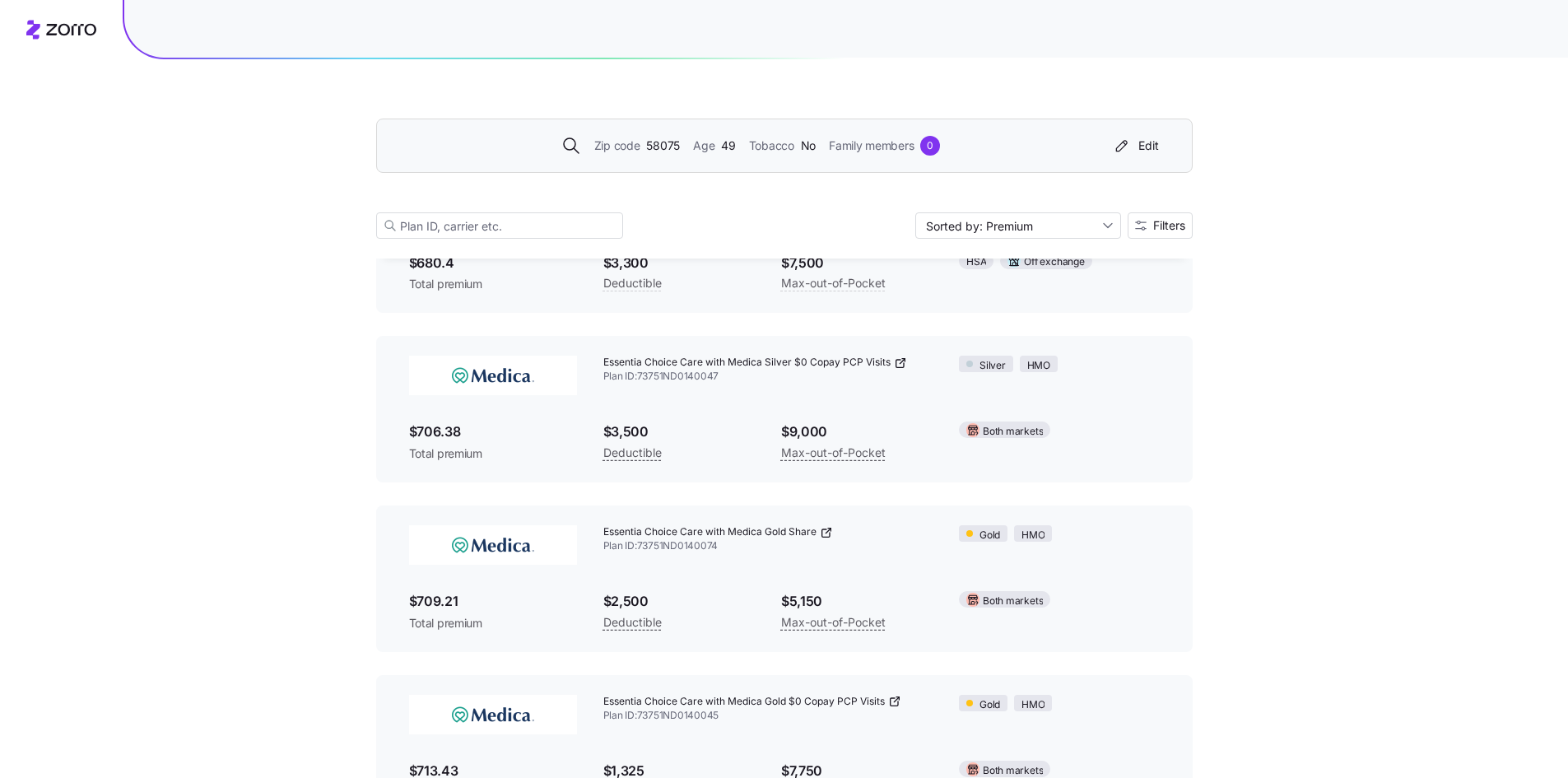
scroll to position [2306, 0]
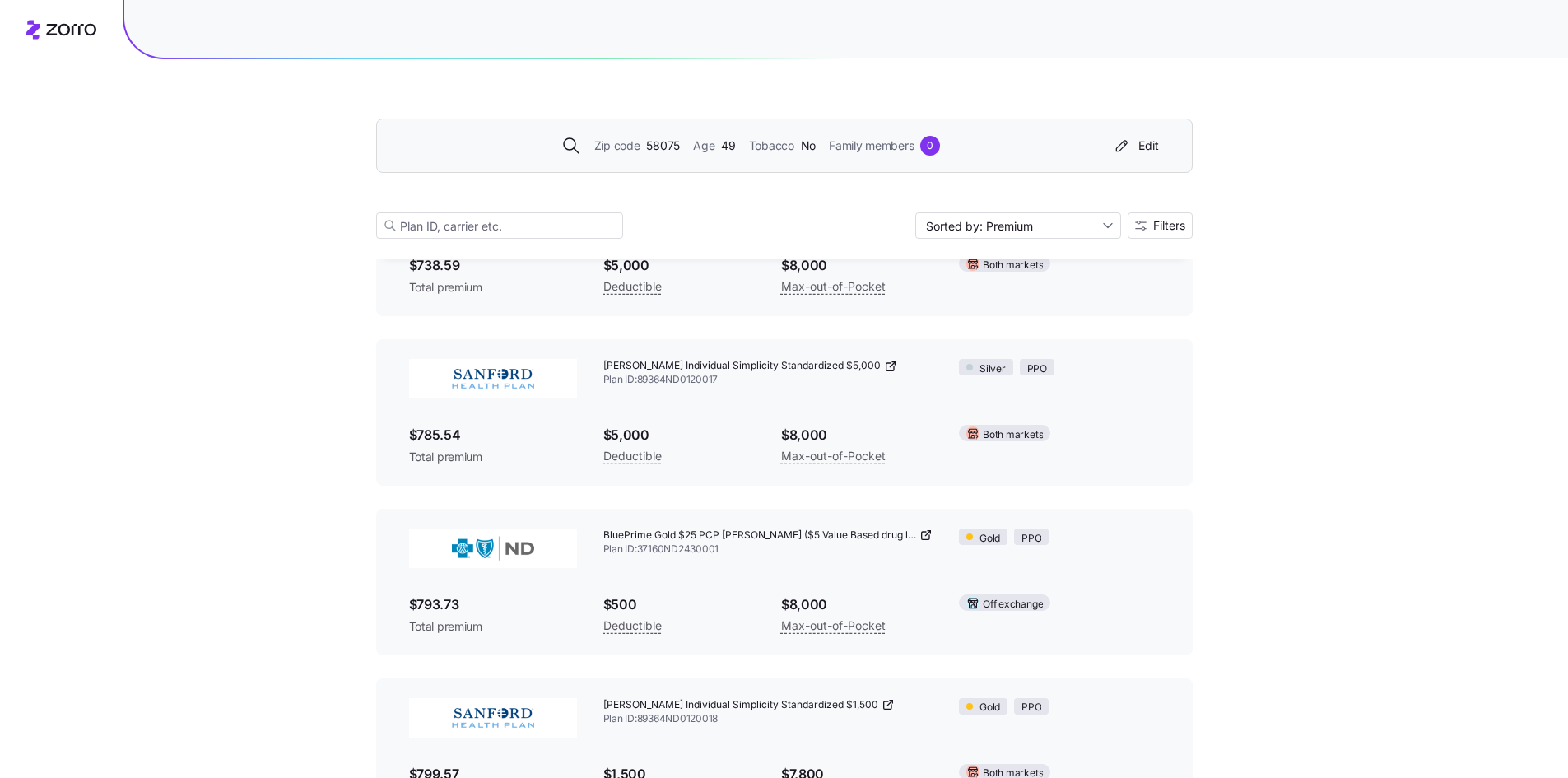
scroll to position [3293, 0]
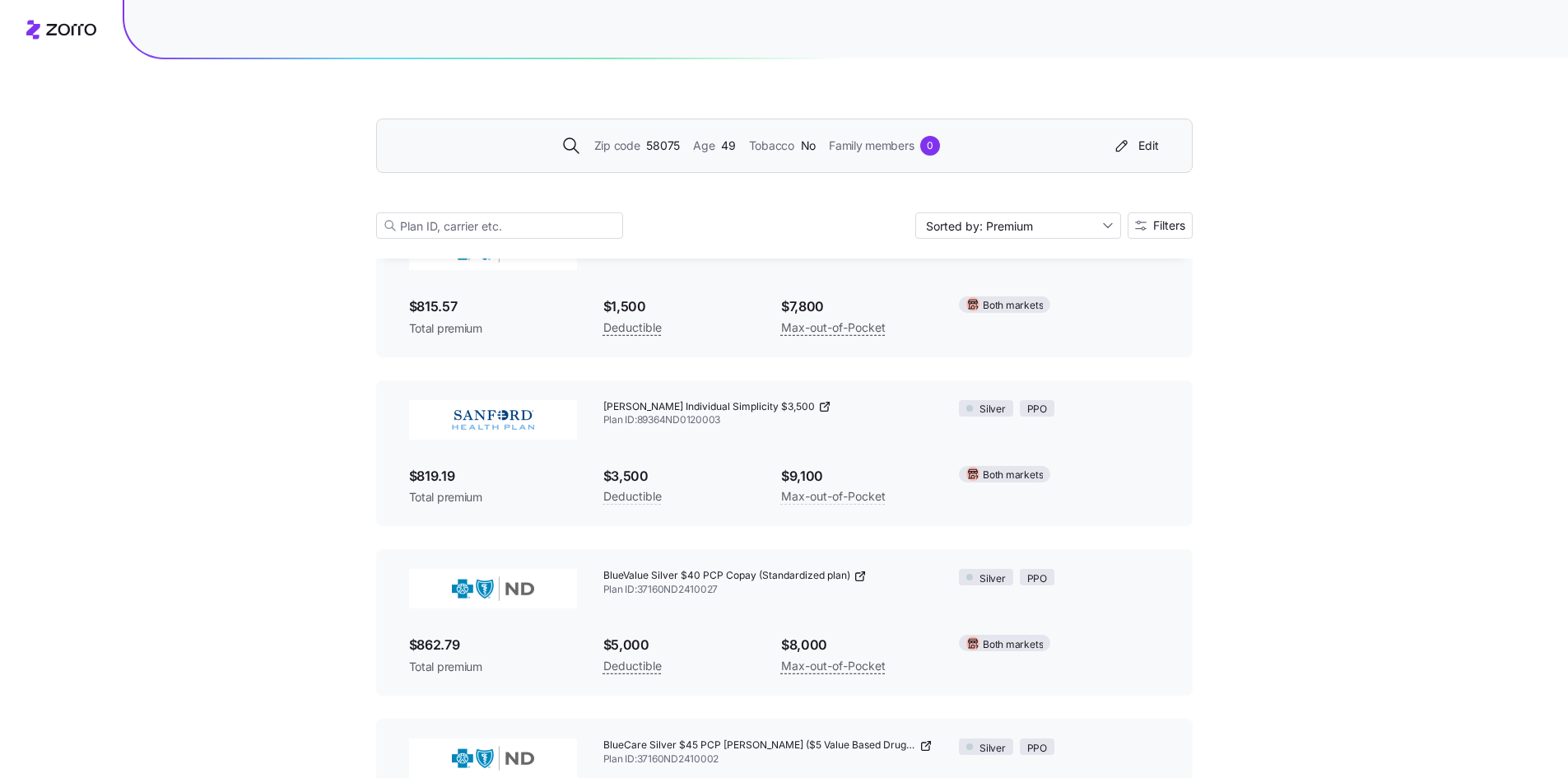
scroll to position [4611, 0]
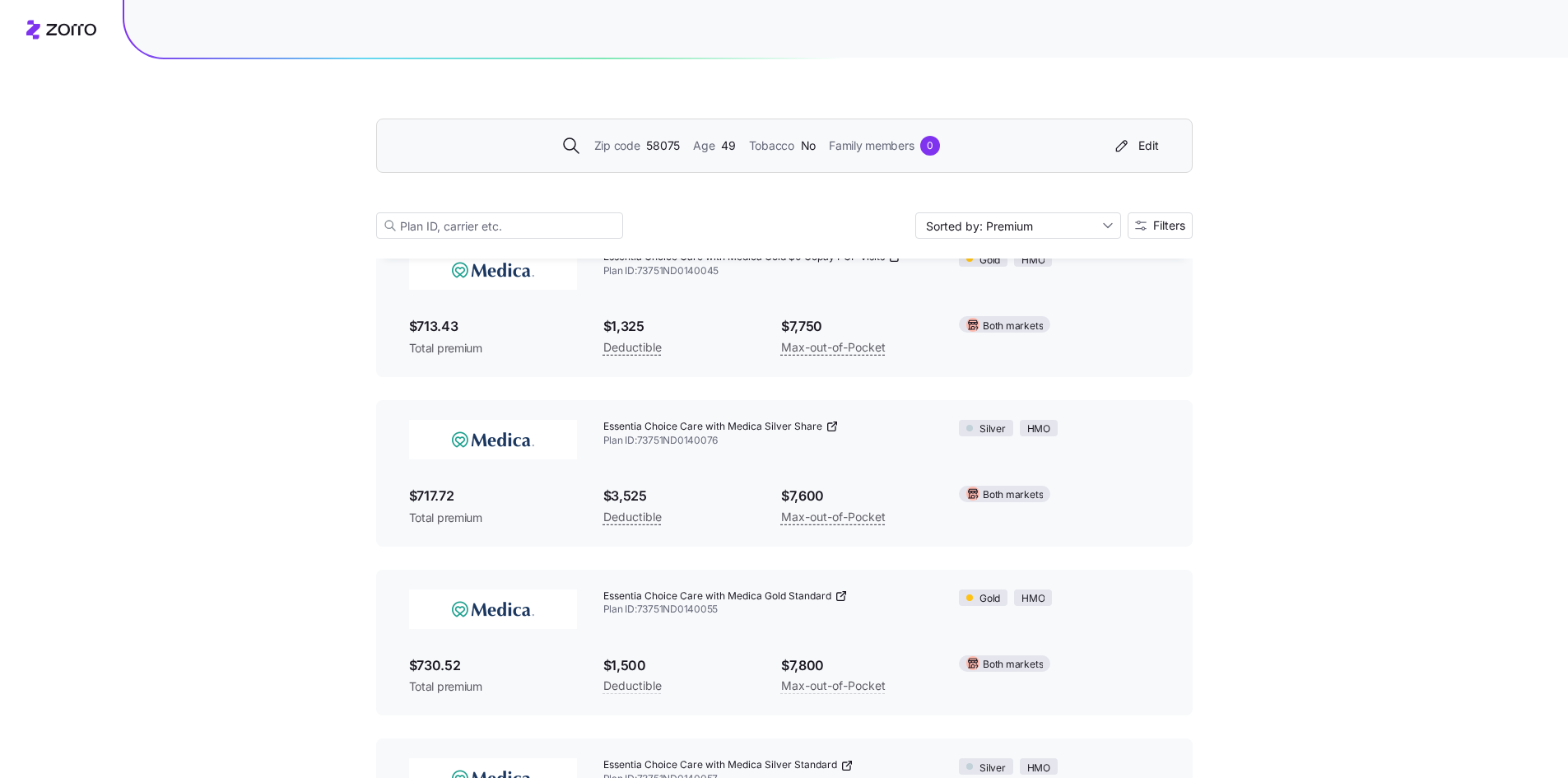
scroll to position [2635, 0]
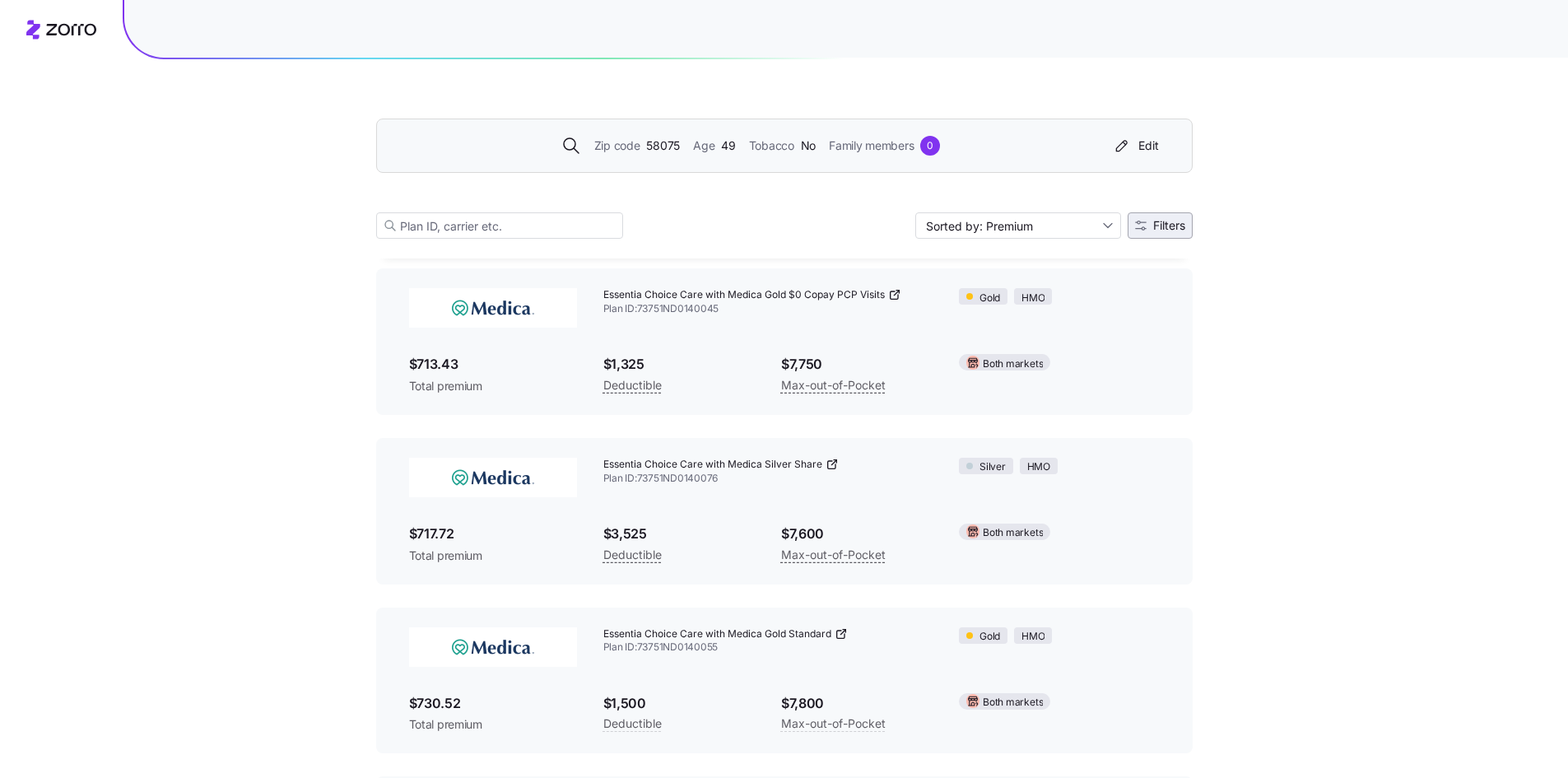
click at [1153, 220] on span "Filters" at bounding box center [1168, 225] width 32 height 11
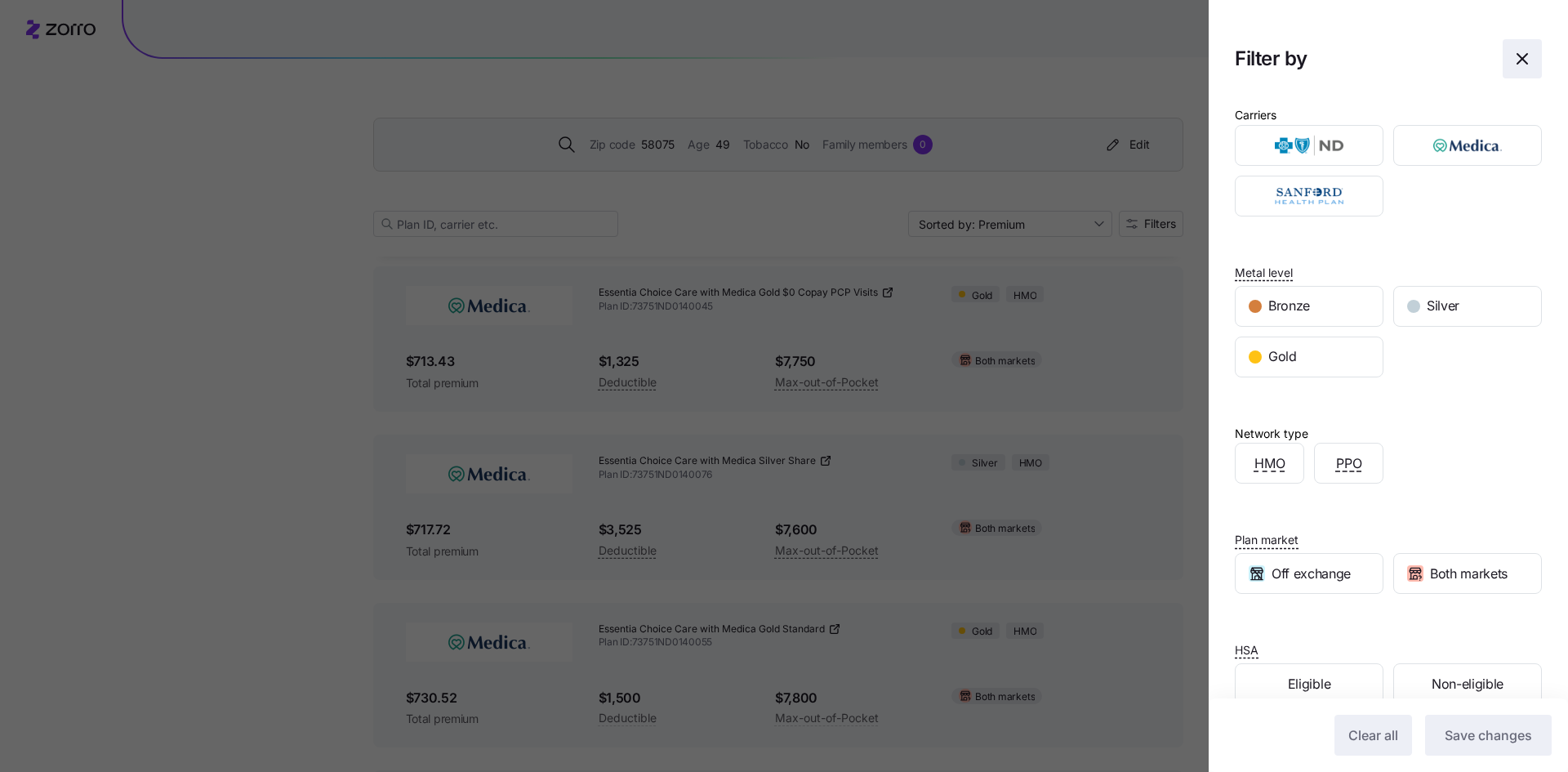
click at [1513, 55] on icon "button" at bounding box center [1522, 58] width 20 height 20
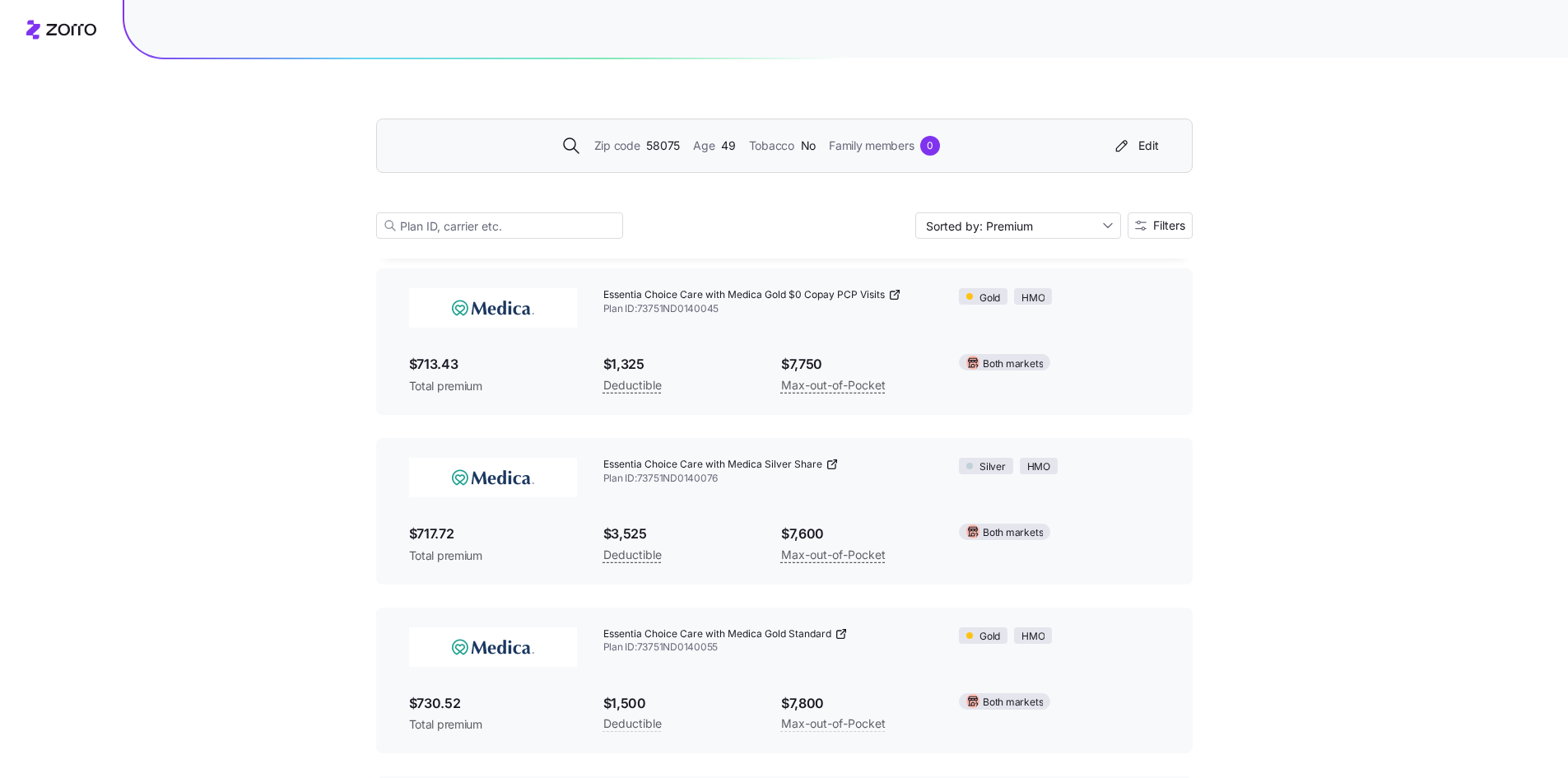
click at [1290, 288] on div "Zip code 58075 Age [DEMOGRAPHIC_DATA] Tobacco No Family members 0 Edit Sorted b…" at bounding box center [784, 330] width 1568 height 5930
drag, startPoint x: 1151, startPoint y: 142, endPoint x: 991, endPoint y: 166, distance: 161.8
click at [1151, 142] on div "Edit" at bounding box center [1135, 145] width 47 height 16
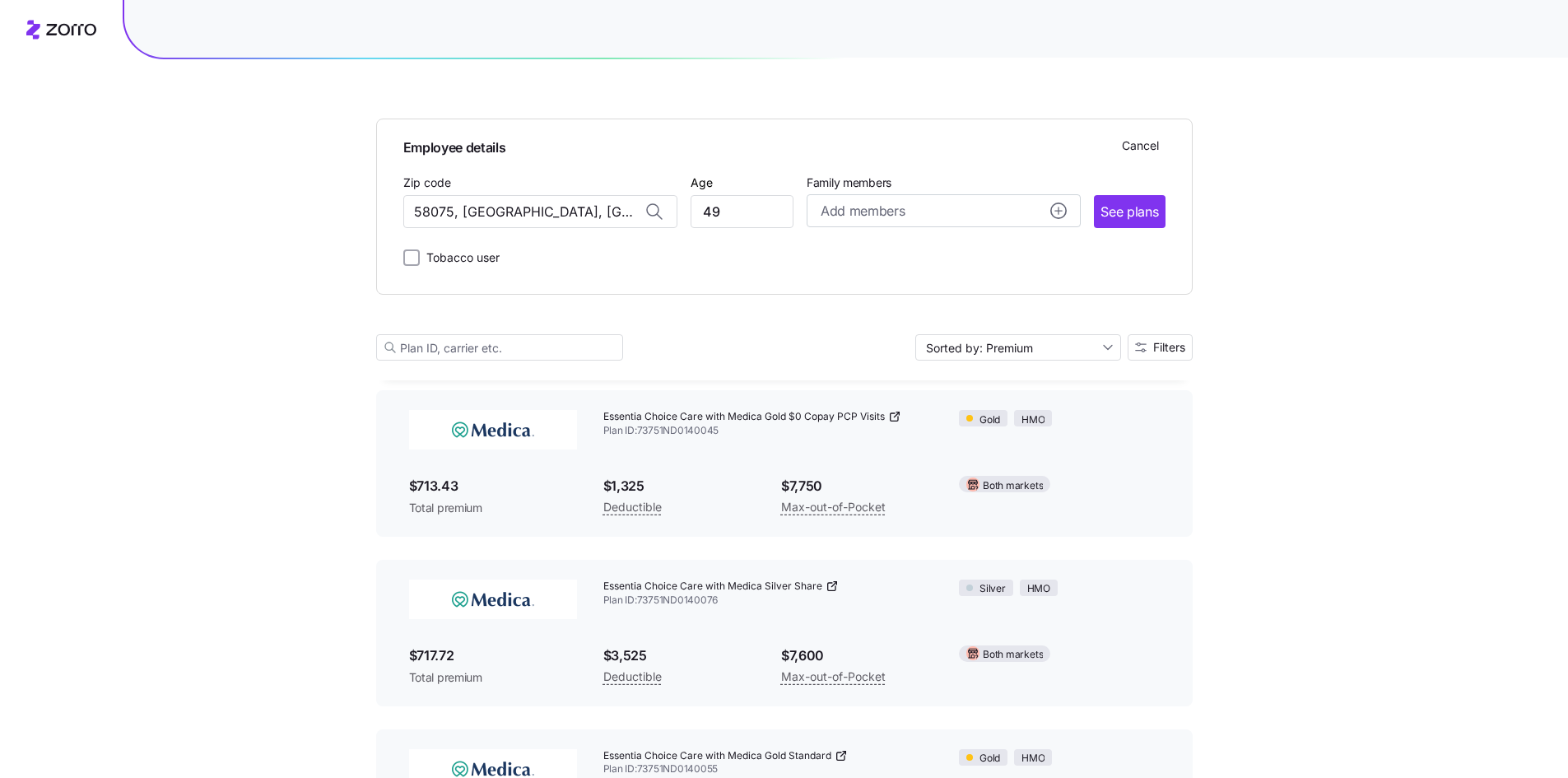
scroll to position [2757, 0]
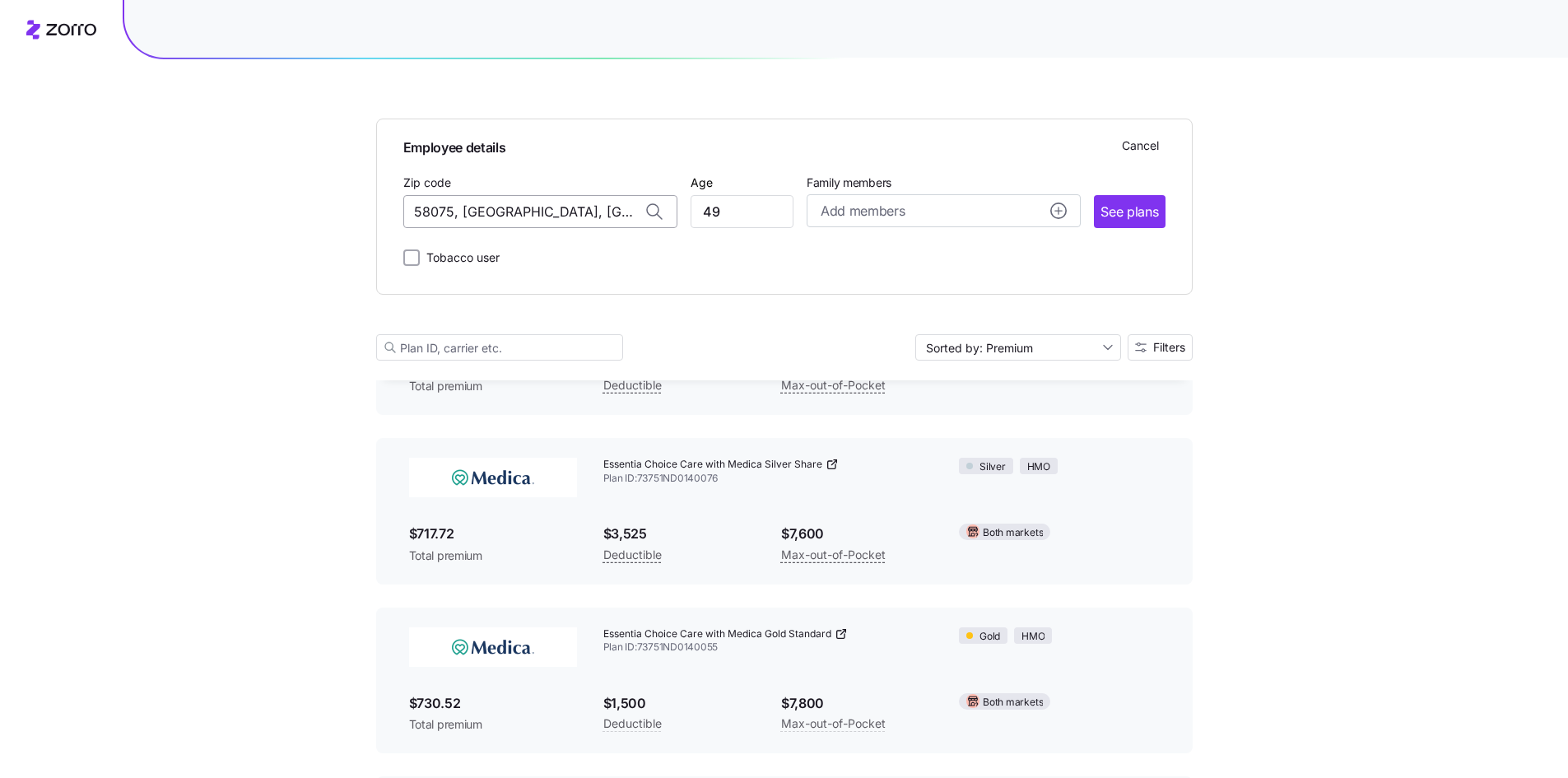
click at [524, 208] on input "58075, [GEOGRAPHIC_DATA], [GEOGRAPHIC_DATA]" at bounding box center [540, 211] width 274 height 33
click at [546, 260] on span "55446, [GEOGRAPHIC_DATA], [GEOGRAPHIC_DATA]" at bounding box center [536, 254] width 230 height 21
type input "55446, [GEOGRAPHIC_DATA], [GEOGRAPHIC_DATA]"
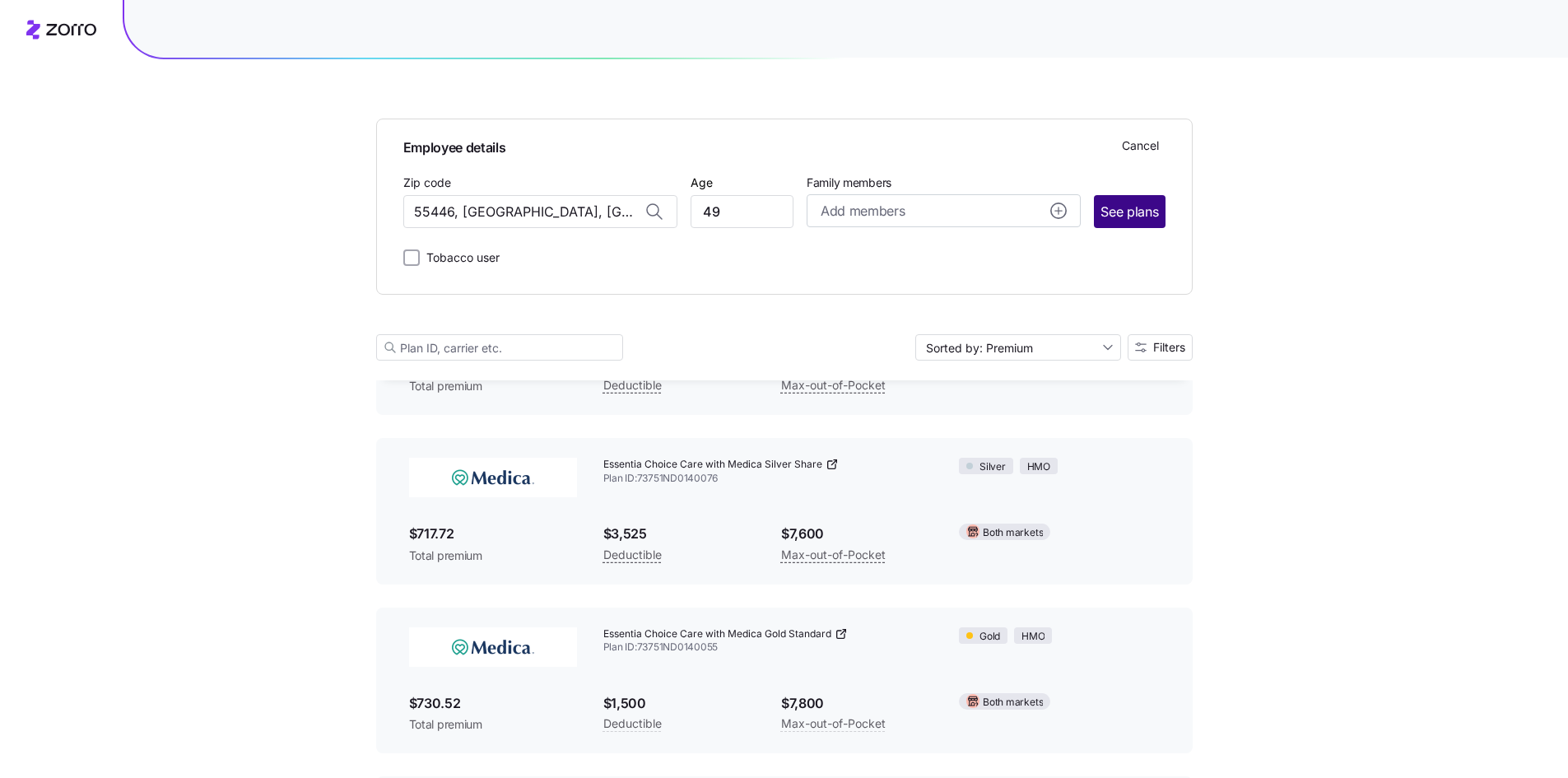
click at [1120, 211] on span "See plans" at bounding box center [1129, 212] width 58 height 21
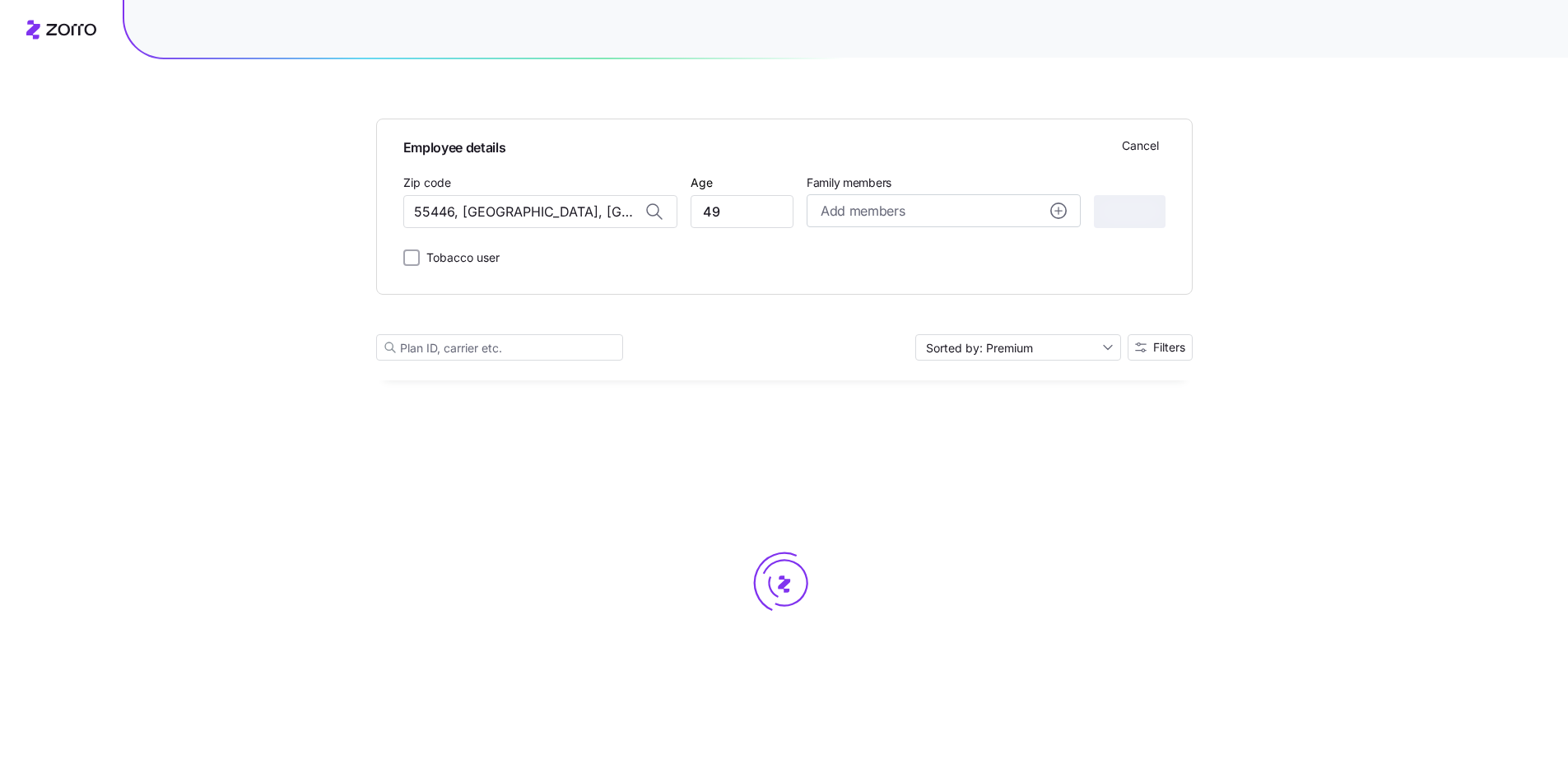
scroll to position [0, 0]
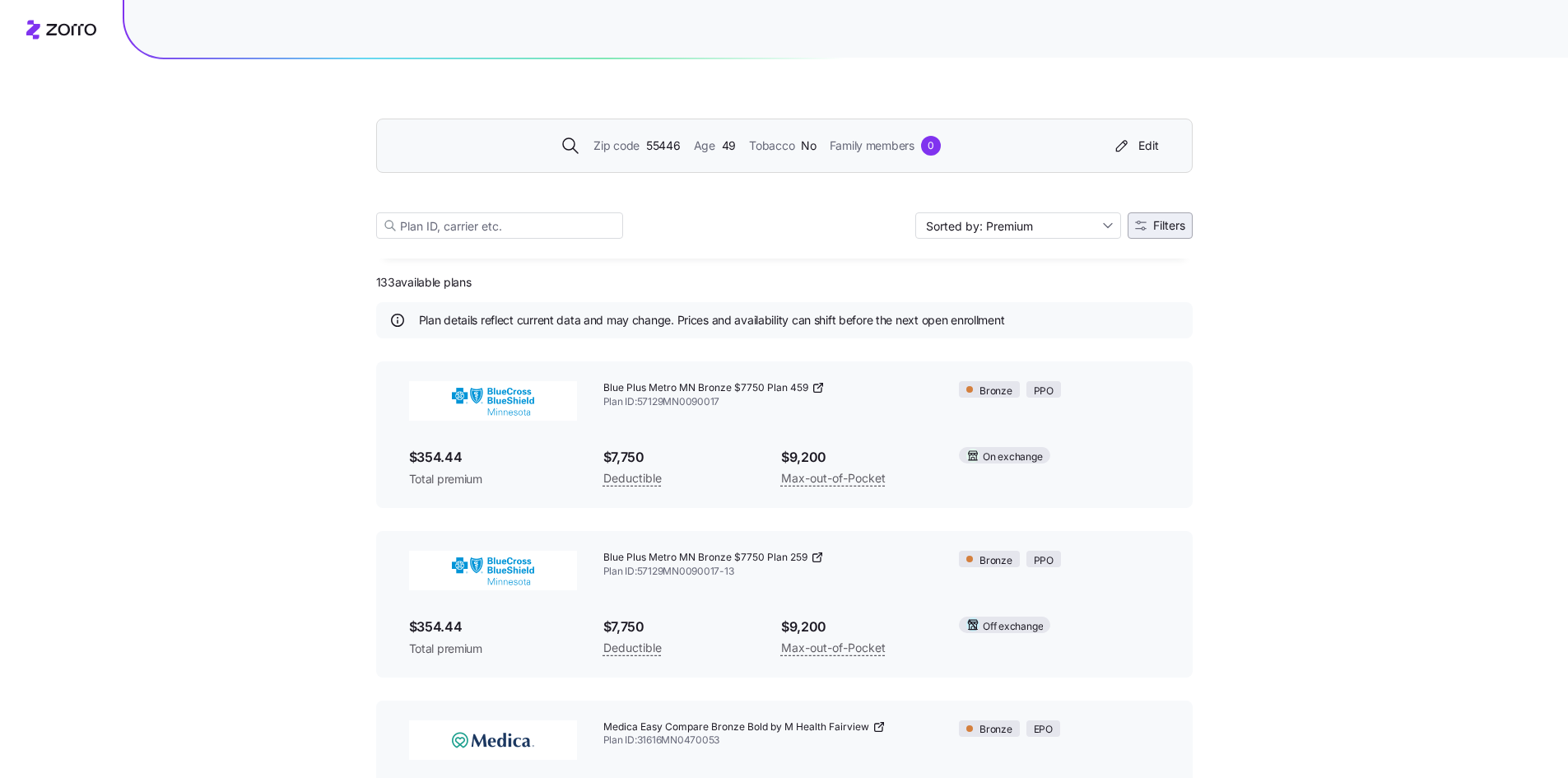
click at [1146, 224] on span "Filters" at bounding box center [1160, 225] width 50 height 11
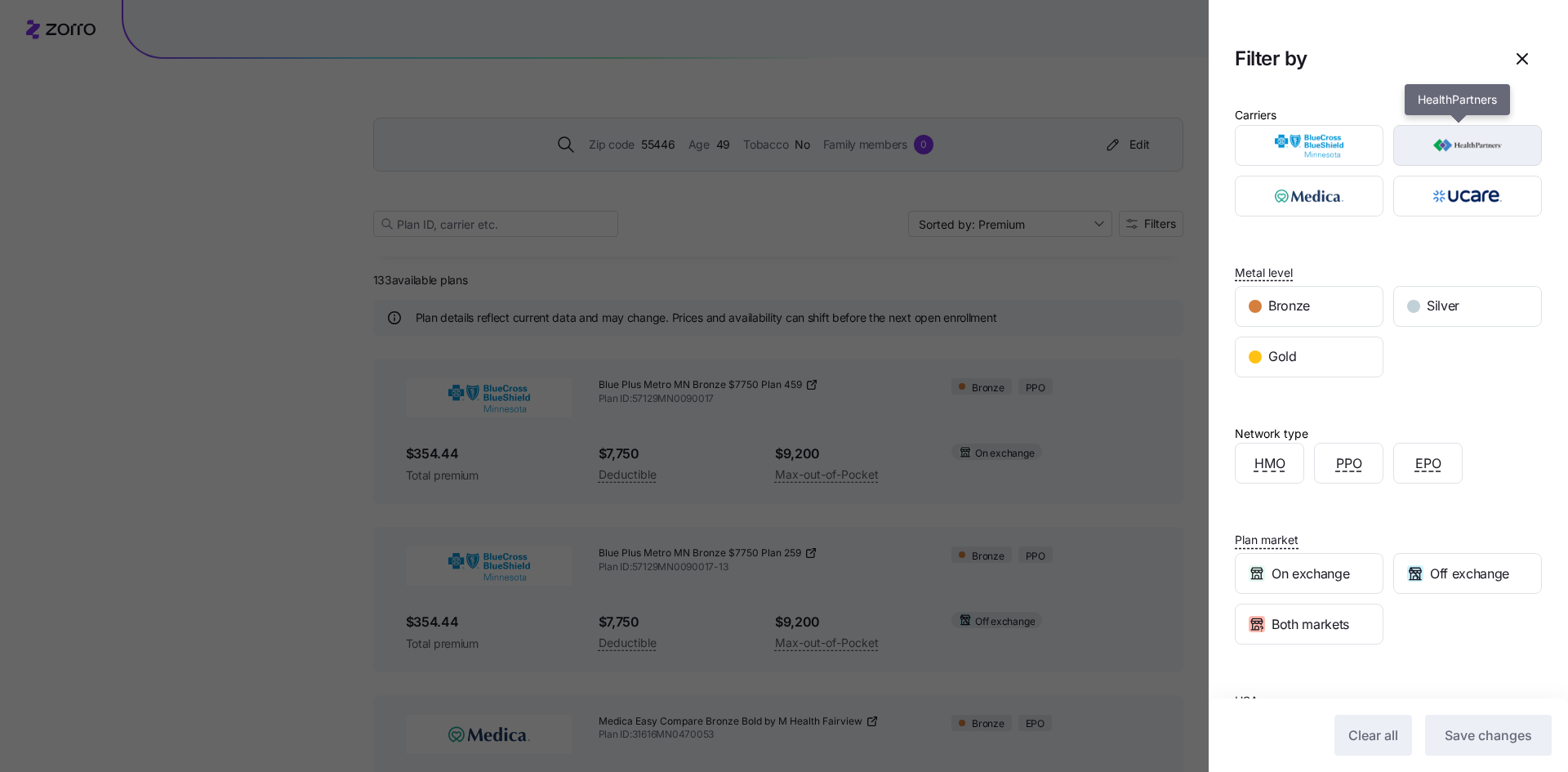
click at [1414, 155] on img "button" at bounding box center [1467, 145] width 120 height 32
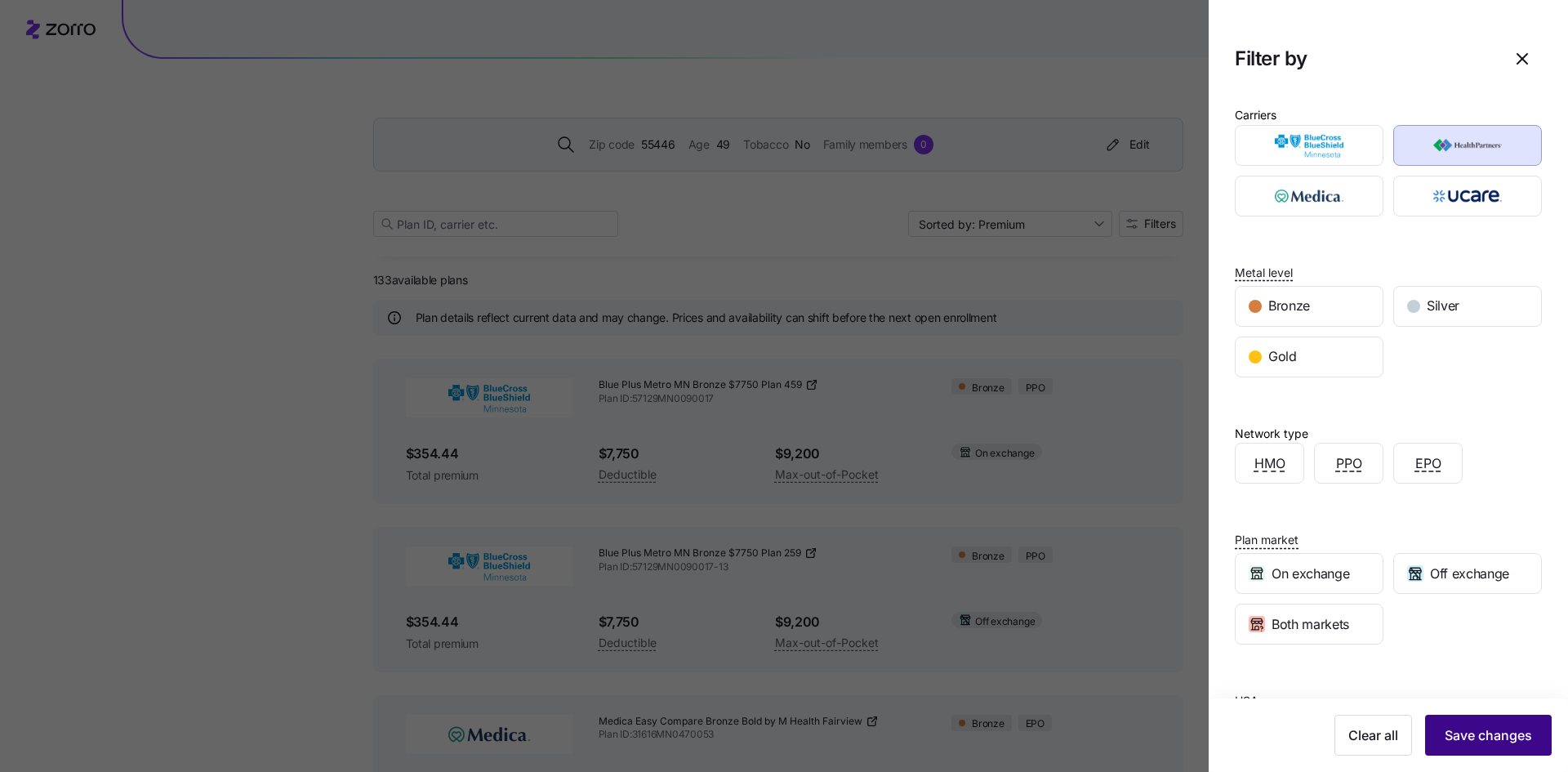
click at [1489, 732] on span "Save changes" at bounding box center [1488, 735] width 87 height 20
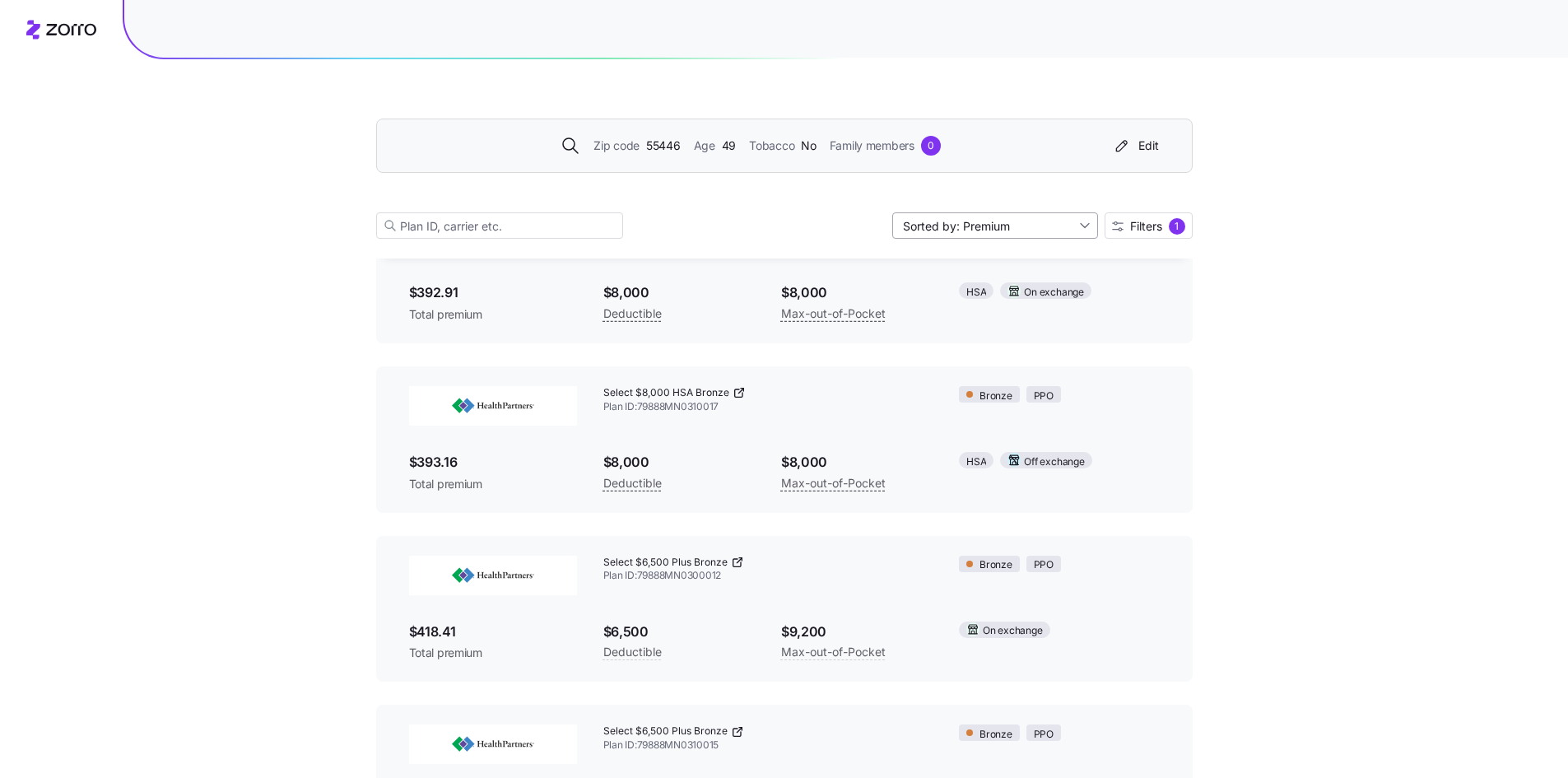
click at [984, 235] on input "Sorted by: Premium" at bounding box center [994, 225] width 205 height 27
click at [981, 266] on div "Premium" at bounding box center [993, 264] width 192 height 25
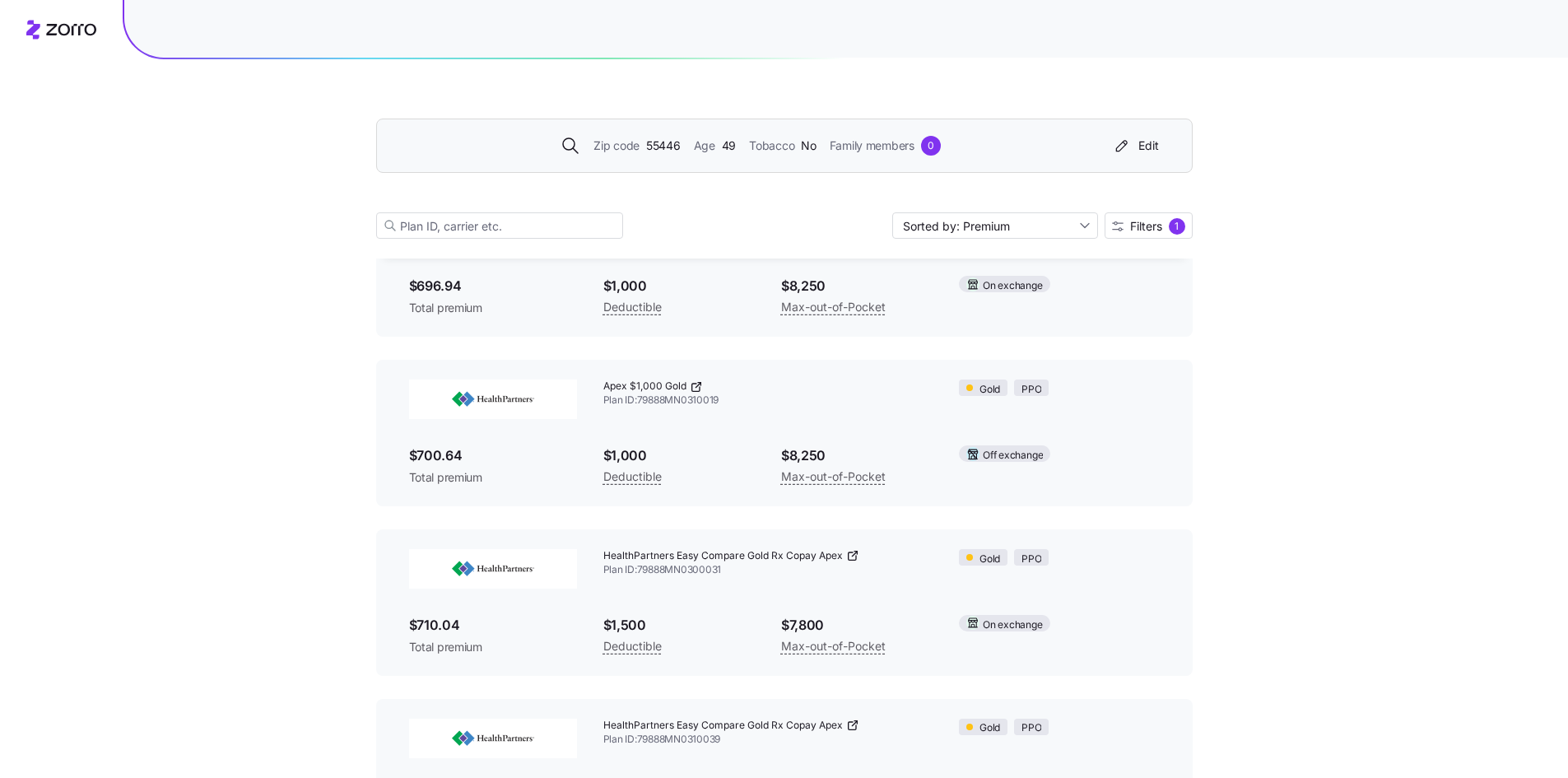
scroll to position [7548, 0]
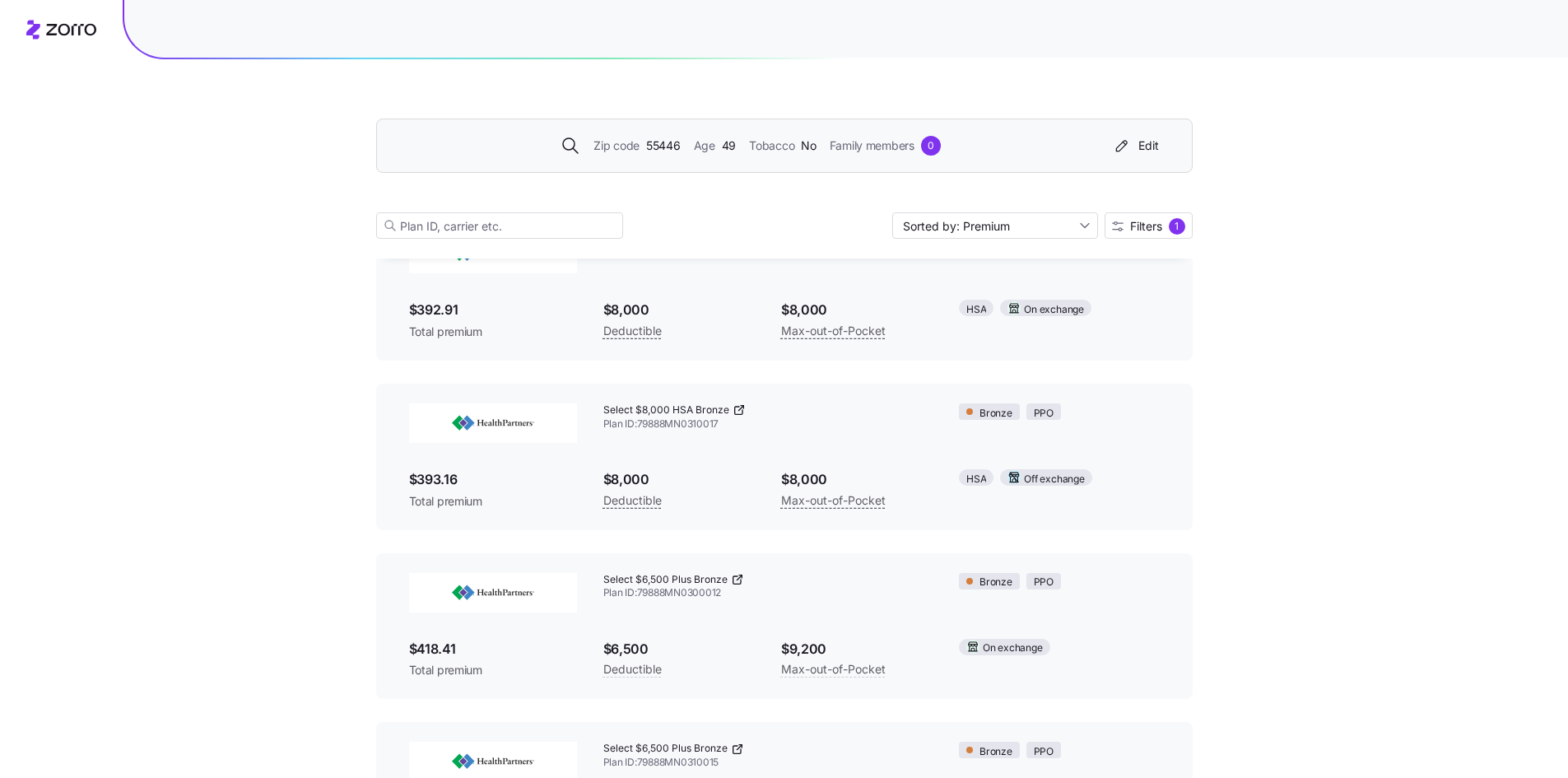
scroll to position [0, 0]
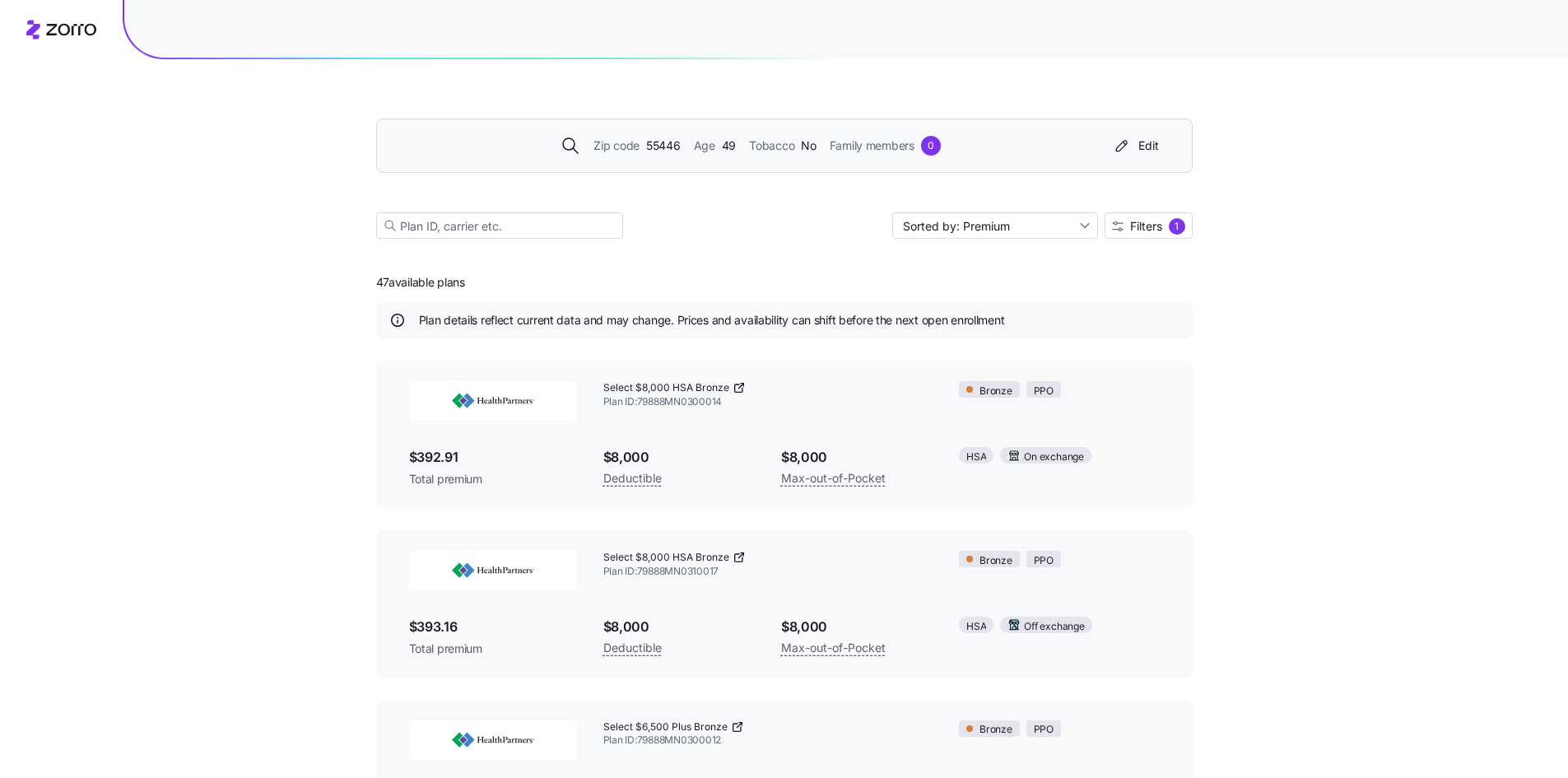
click at [1126, 238] on button "Filters 1" at bounding box center [1148, 225] width 88 height 27
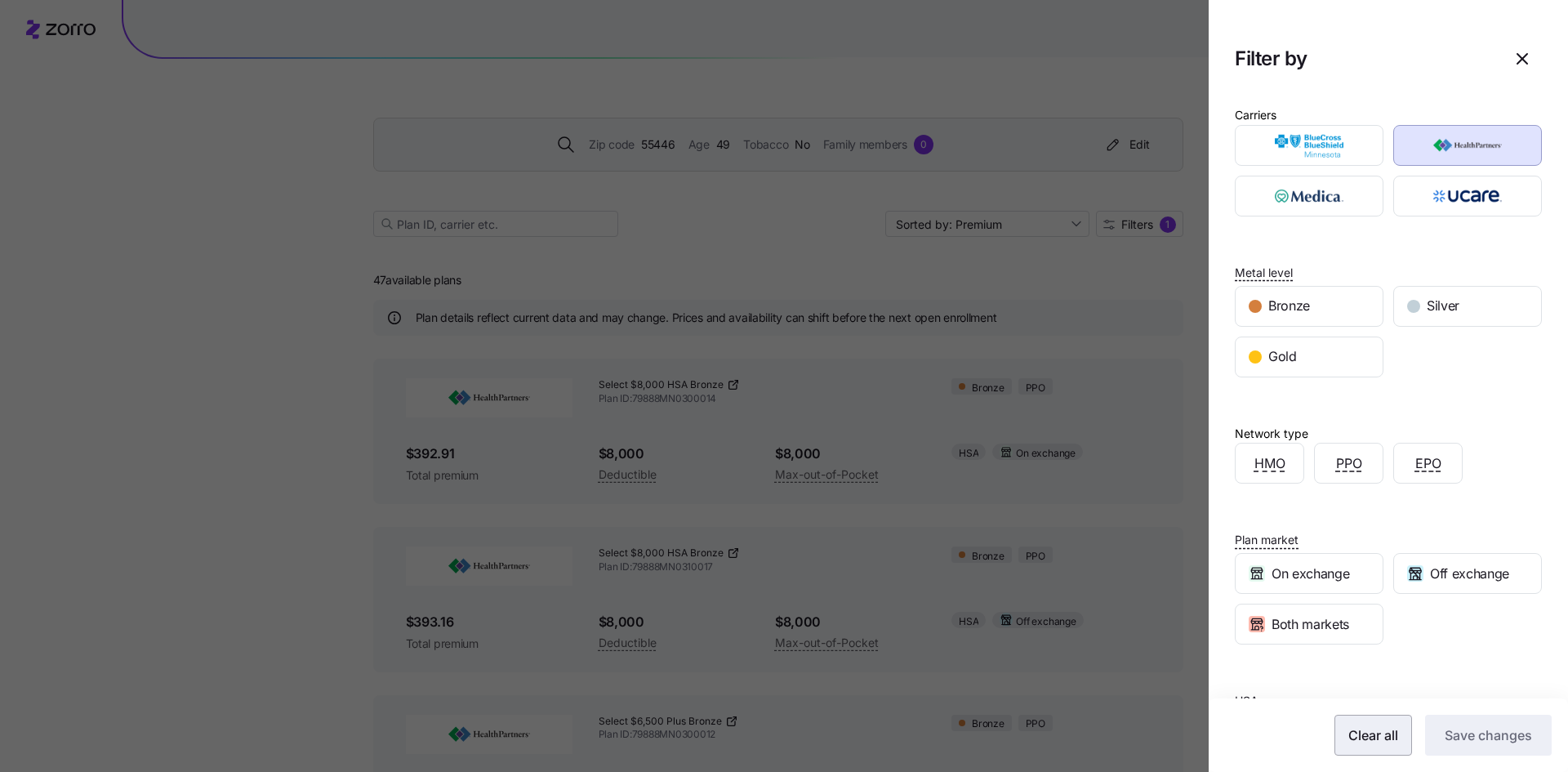
click at [1367, 736] on span "Clear all" at bounding box center [1373, 735] width 49 height 20
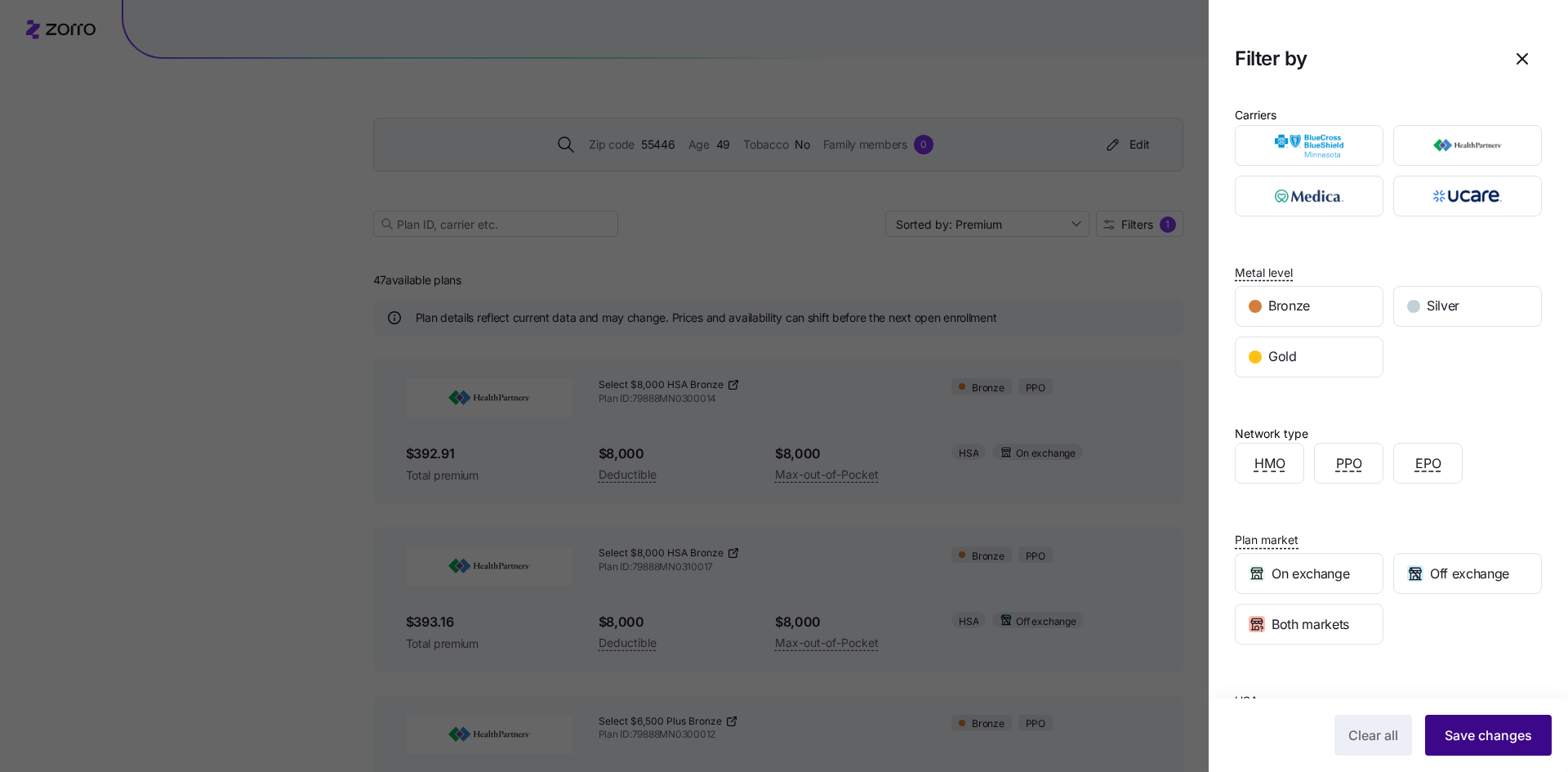
click at [1471, 735] on span "Save changes" at bounding box center [1488, 735] width 87 height 20
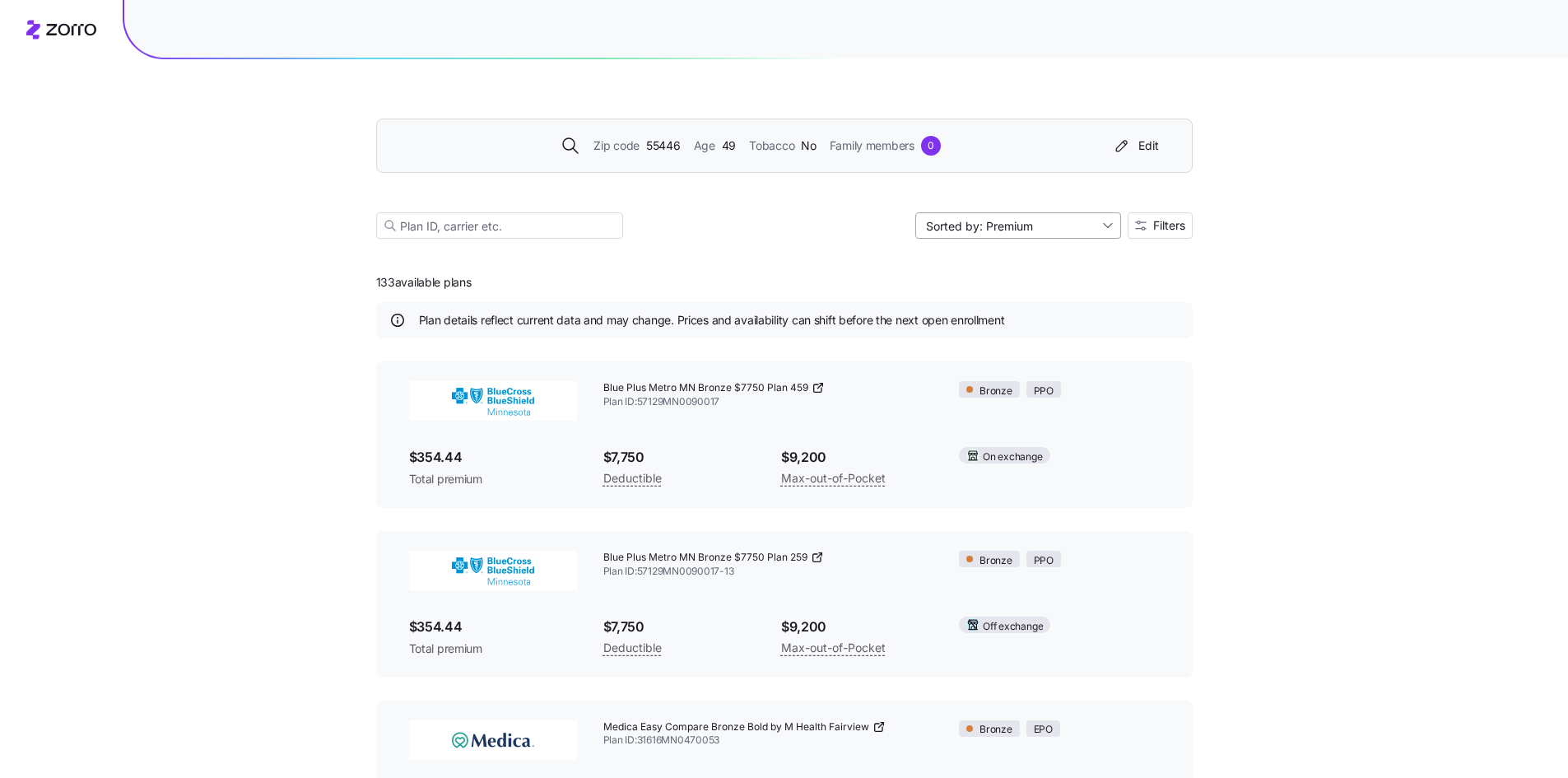
click at [1016, 218] on input "Sorted by: Premium" at bounding box center [1017, 225] width 205 height 27
click at [1020, 289] on div "Deductible" at bounding box center [1016, 289] width 192 height 25
type input "Sorted by: Deductible"
